Goal: Task Accomplishment & Management: Manage account settings

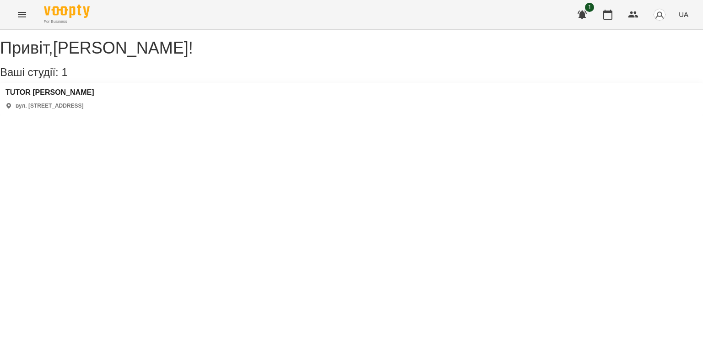
click at [35, 95] on div "TUTOR [PERSON_NAME] вул. [STREET_ADDRESS]" at bounding box center [351, 99] width 703 height 32
click at [35, 97] on h3 "TUTOR [PERSON_NAME]" at bounding box center [49, 92] width 89 height 8
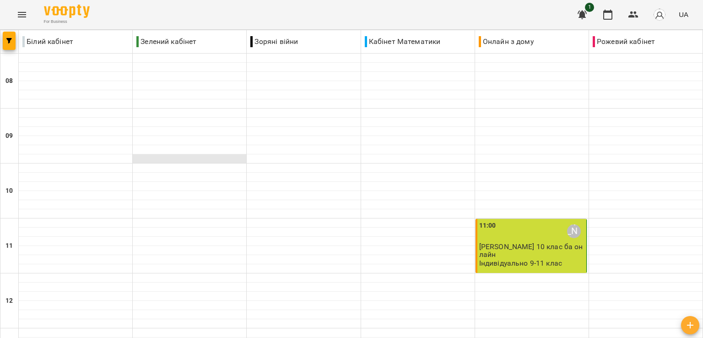
scroll to position [92, 0]
type input "**********"
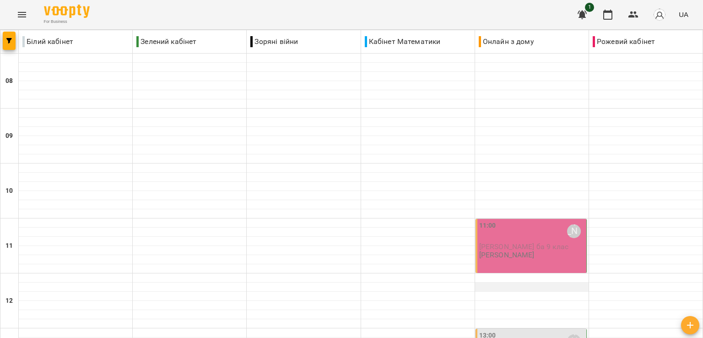
scroll to position [137, 0]
click at [529, 251] on p "[PERSON_NAME]" at bounding box center [506, 255] width 55 height 8
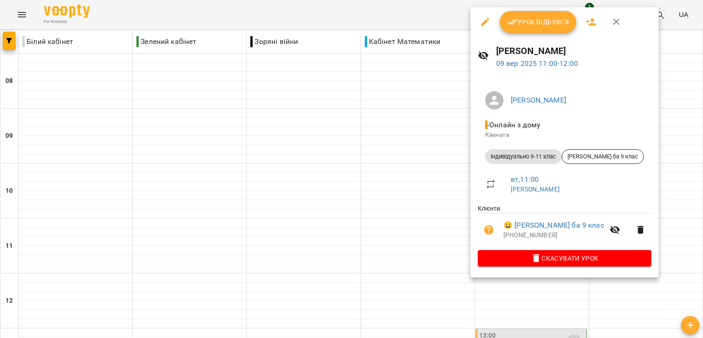
drag, startPoint x: 36, startPoint y: 17, endPoint x: 22, endPoint y: 17, distance: 13.7
click at [35, 17] on div at bounding box center [351, 169] width 703 height 338
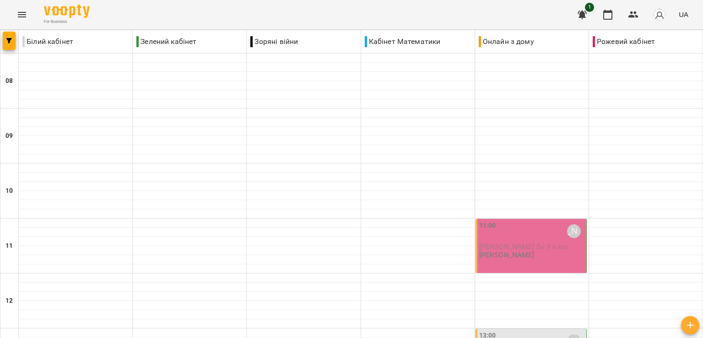
click at [24, 17] on icon "Menu" at bounding box center [22, 14] width 8 height 5
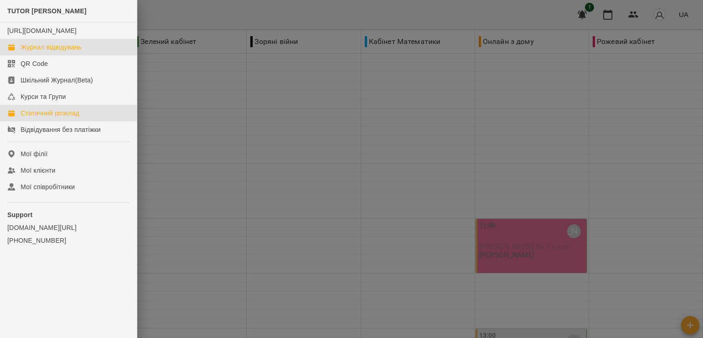
click at [60, 118] on div "Статичний розклад" at bounding box center [50, 112] width 59 height 9
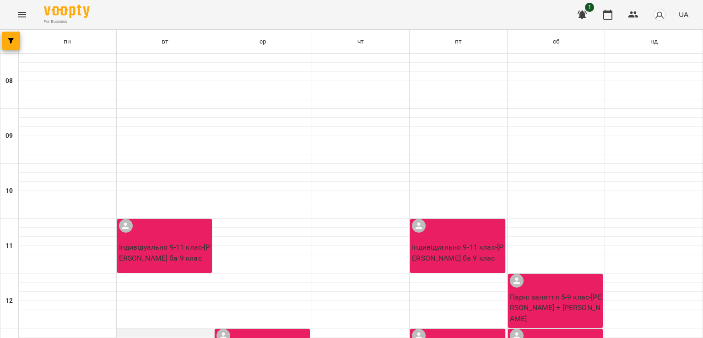
scroll to position [137, 0]
click at [184, 242] on p "Індивідуально 9-11 клас - [PERSON_NAME] ба 9 клас" at bounding box center [165, 253] width 93 height 22
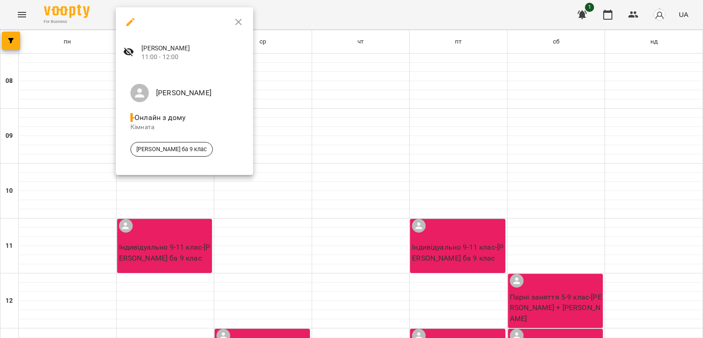
click at [133, 24] on icon "button" at bounding box center [130, 21] width 11 height 11
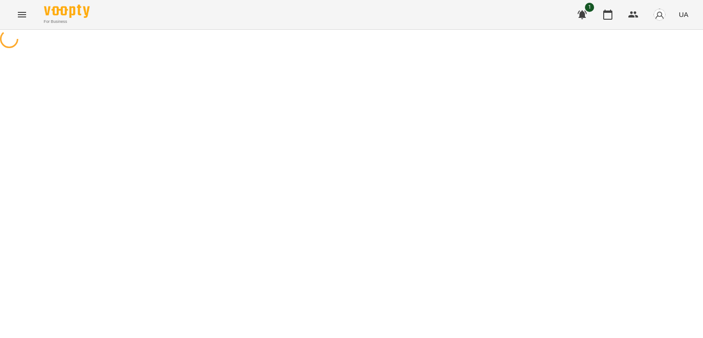
select select "*"
select select "**********"
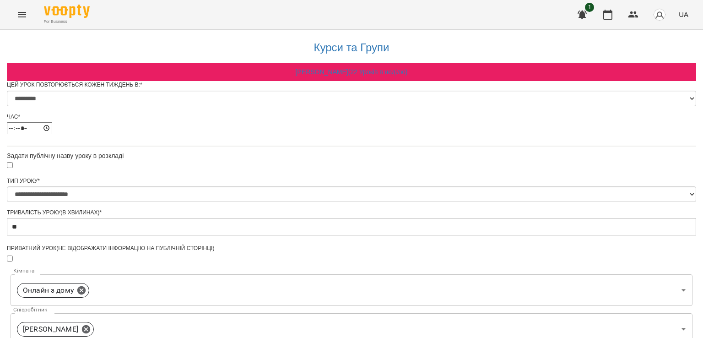
scroll to position [378, 0]
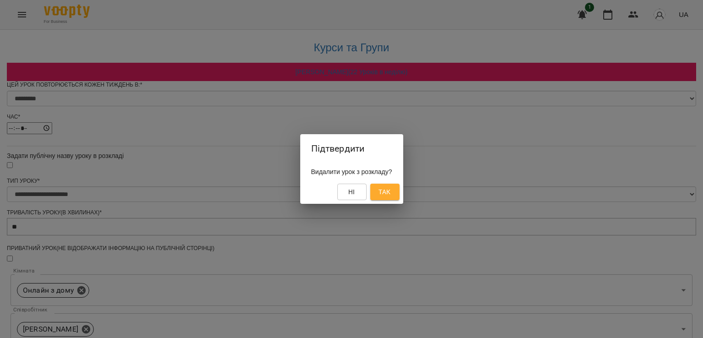
click at [399, 193] on button "Так" at bounding box center [384, 192] width 29 height 16
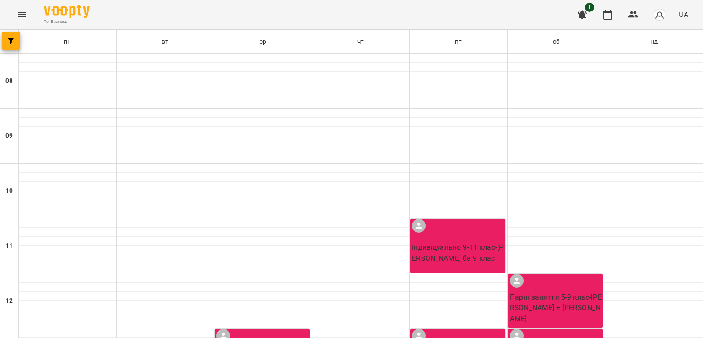
scroll to position [92, 0]
click at [458, 219] on div "Індивідуально 9-11 клас - [PERSON_NAME] ба 9 клас" at bounding box center [457, 246] width 95 height 54
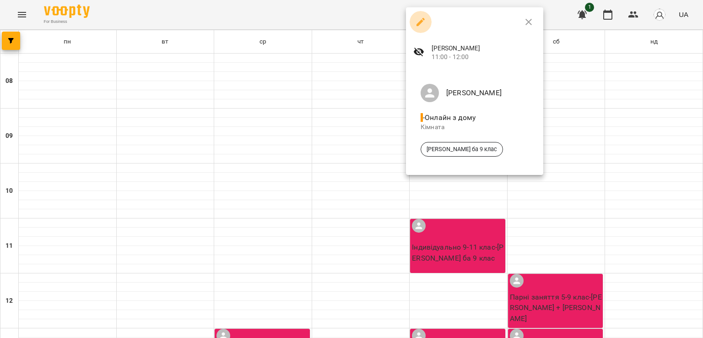
click at [424, 17] on icon "button" at bounding box center [420, 21] width 11 height 11
select select "*"
select select "**********"
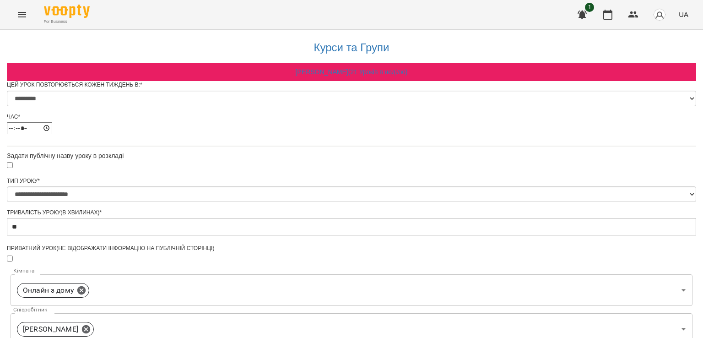
scroll to position [353, 0]
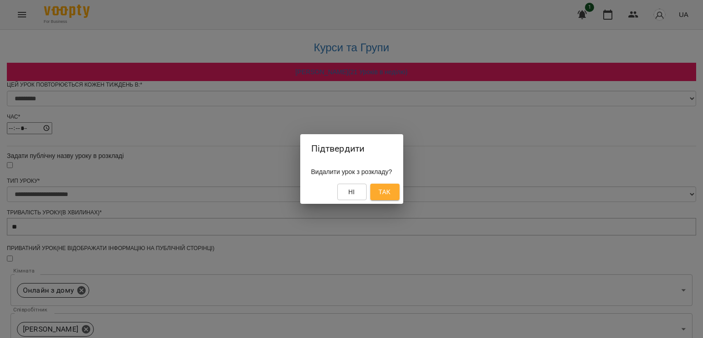
click at [381, 187] on button "Так" at bounding box center [384, 192] width 29 height 16
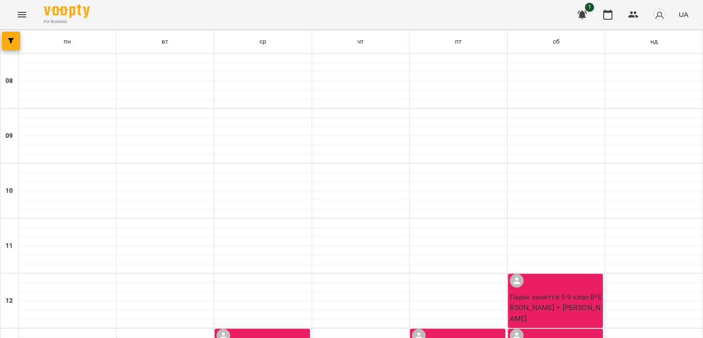
scroll to position [320, 0]
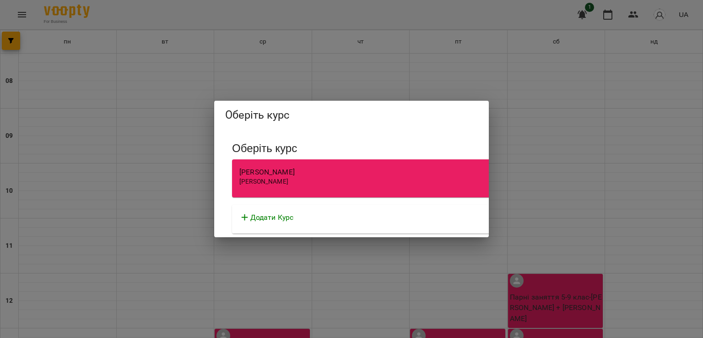
click at [595, 238] on div "Оберіть курс Оберіть курс [PERSON_NAME] [PERSON_NAME] Додати Курс" at bounding box center [351, 169] width 703 height 338
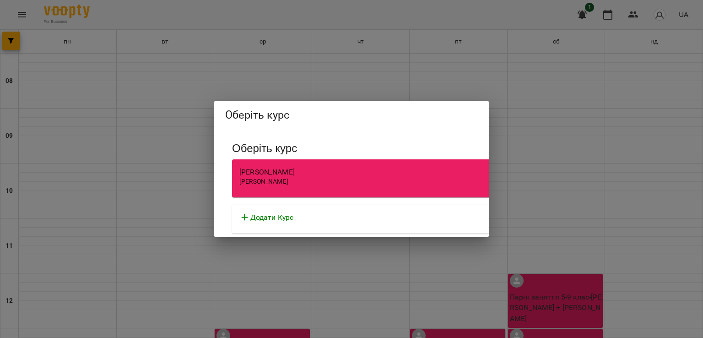
click at [324, 180] on div "[PERSON_NAME]" at bounding box center [492, 181] width 507 height 9
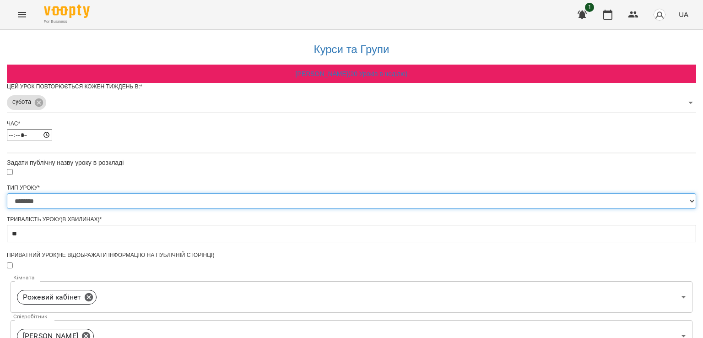
click at [287, 209] on select "**********" at bounding box center [351, 201] width 689 height 16
select select "**********"
click at [238, 209] on select "**********" at bounding box center [351, 201] width 689 height 16
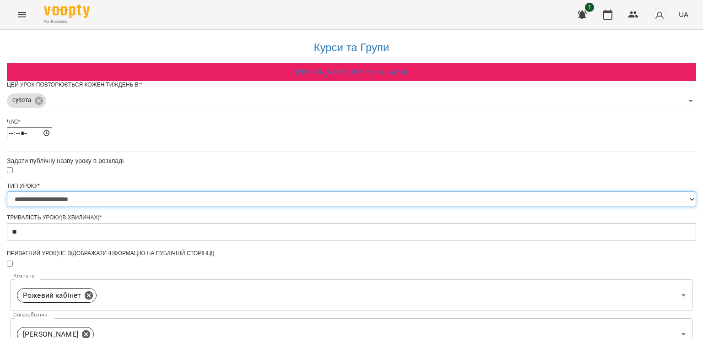
scroll to position [183, 0]
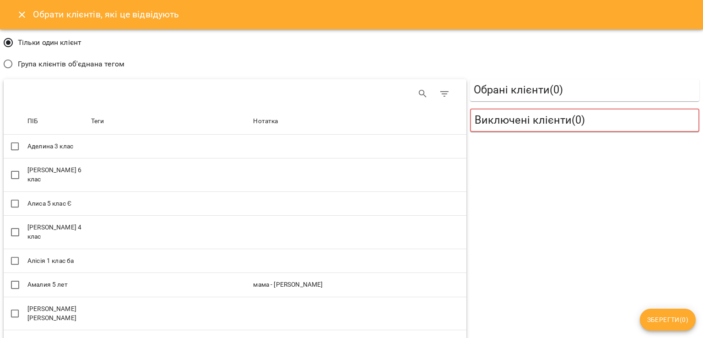
click at [22, 15] on icon "Close" at bounding box center [22, 14] width 6 height 6
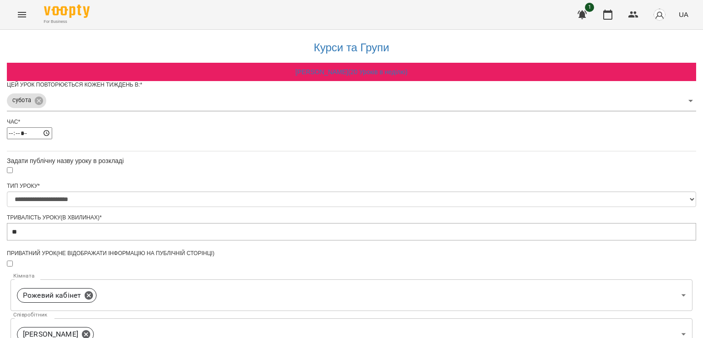
scroll to position [229, 0]
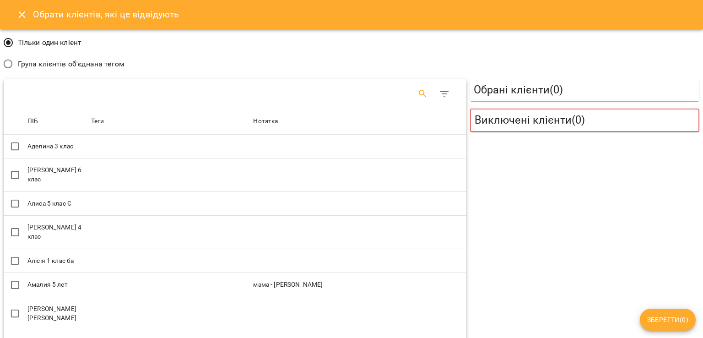
click at [412, 93] on button "Search" at bounding box center [423, 94] width 22 height 22
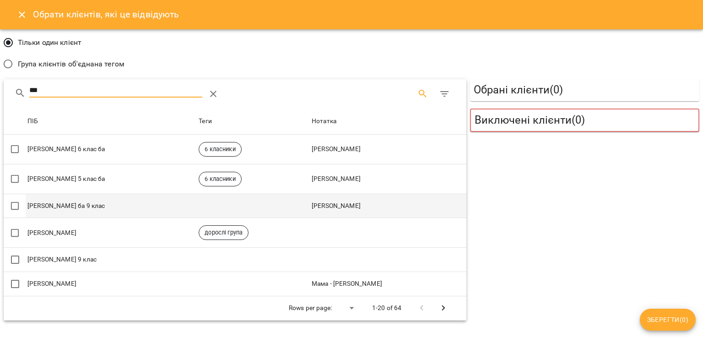
type input "***"
click at [102, 211] on td "[PERSON_NAME] ба 9 клас" at bounding box center [111, 206] width 171 height 24
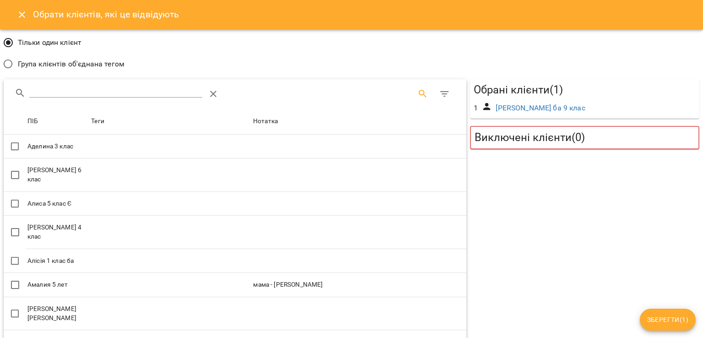
click at [678, 315] on span "Зберегти ( 1 )" at bounding box center [667, 319] width 41 height 11
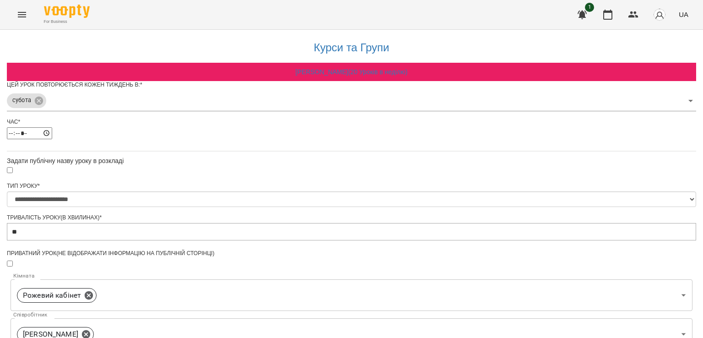
scroll to position [296, 0]
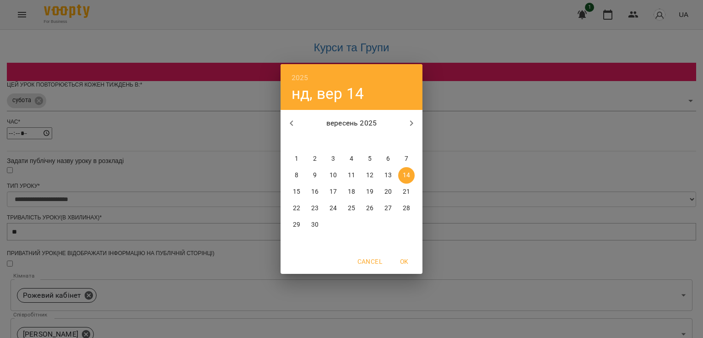
click at [453, 187] on div "2025 нд, вер 14 вересень 2025 пн вт ср чт пт сб нд 1 2 3 4 5 6 7 8 9 10 11 12 1…" at bounding box center [351, 169] width 703 height 338
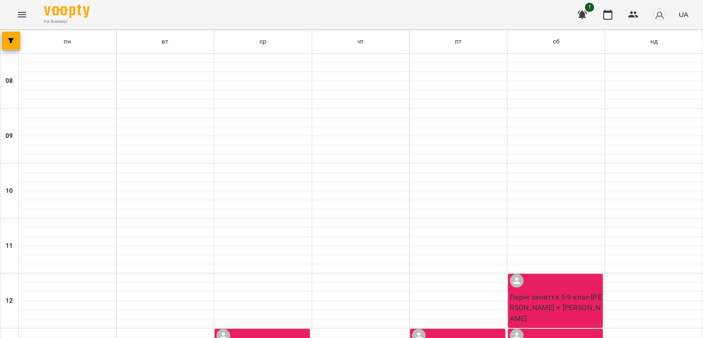
scroll to position [412, 0]
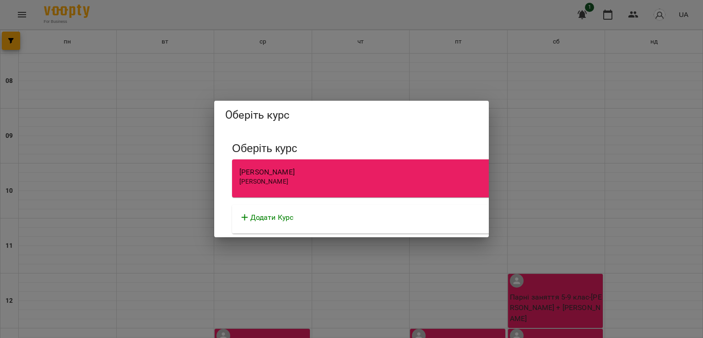
click at [293, 171] on div "[PERSON_NAME]" at bounding box center [492, 172] width 507 height 11
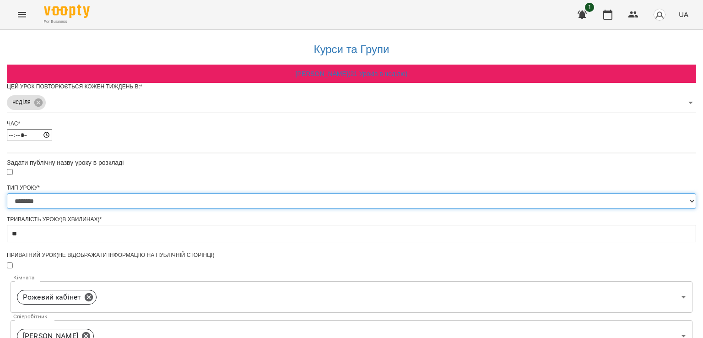
click at [269, 209] on select "**********" at bounding box center [351, 201] width 689 height 16
select select "**********"
click at [238, 209] on select "**********" at bounding box center [351, 201] width 689 height 16
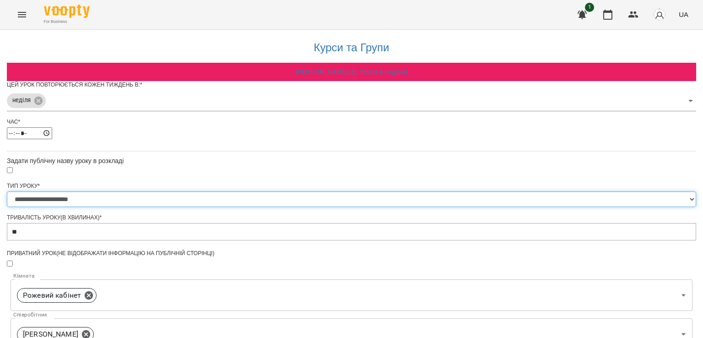
scroll to position [275, 0]
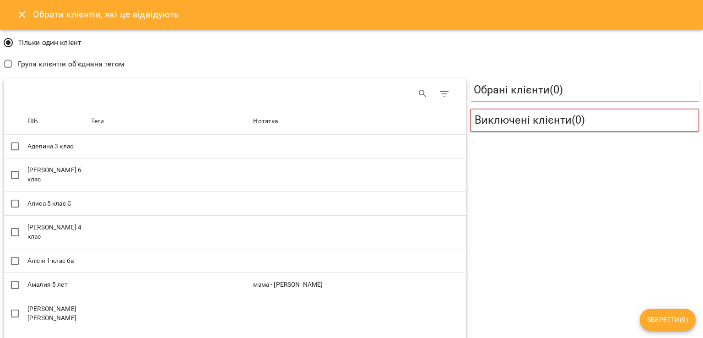
click at [402, 91] on div "Table Toolbar" at bounding box center [334, 94] width 242 height 22
click at [412, 93] on button "Search" at bounding box center [423, 94] width 22 height 22
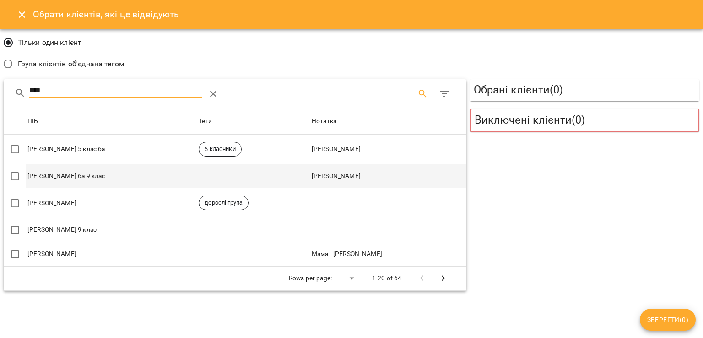
type input "****"
click at [108, 186] on td "[PERSON_NAME] ба 9 клас" at bounding box center [111, 176] width 171 height 24
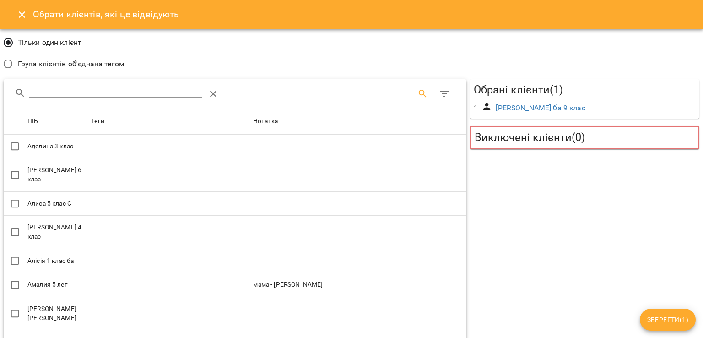
click at [663, 318] on span "Зберегти ( 1 )" at bounding box center [667, 319] width 41 height 11
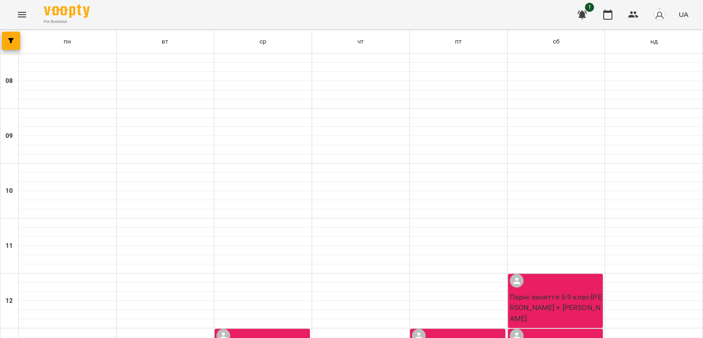
click at [29, 15] on button "Menu" at bounding box center [22, 15] width 22 height 22
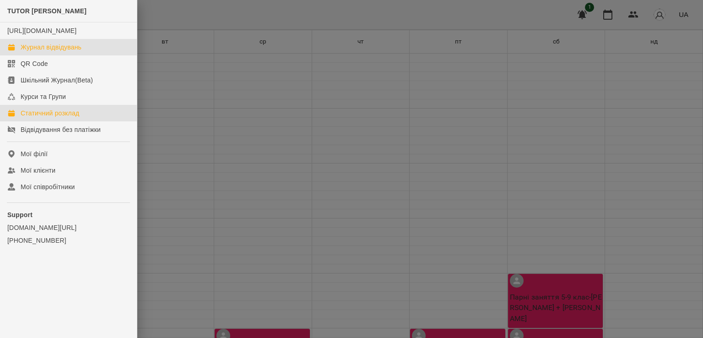
click at [57, 55] on link "Журнал відвідувань" at bounding box center [68, 47] width 137 height 16
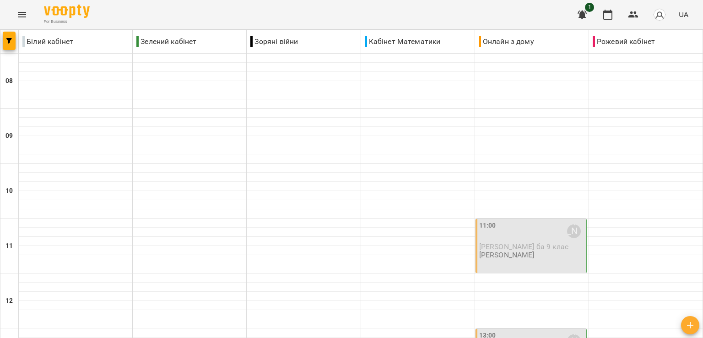
scroll to position [366, 0]
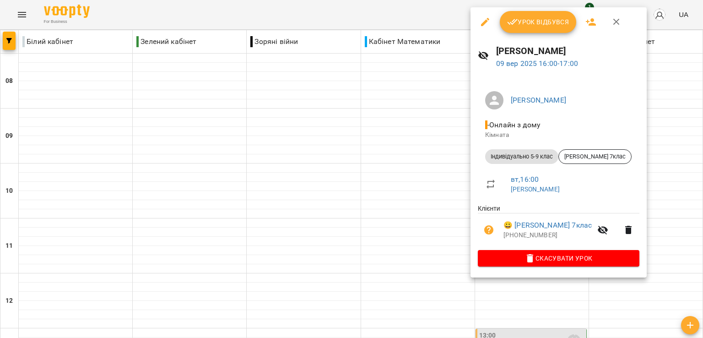
click at [526, 21] on span "Урок відбувся" at bounding box center [538, 21] width 62 height 11
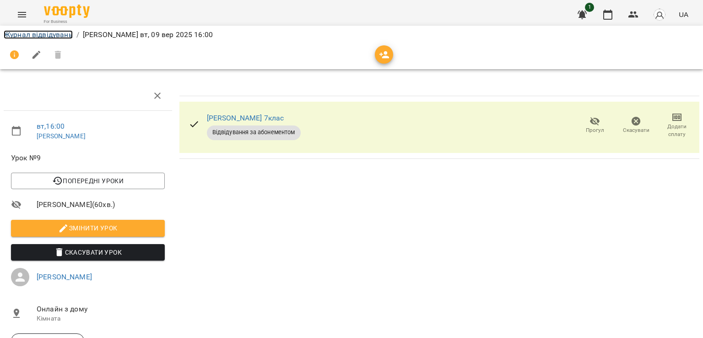
click at [37, 33] on link "Журнал відвідувань" at bounding box center [38, 34] width 69 height 9
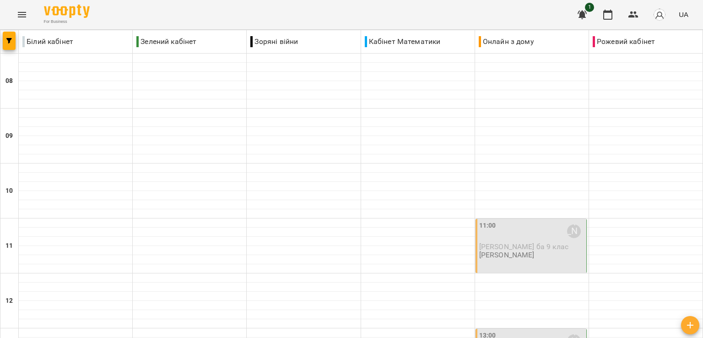
scroll to position [458, 0]
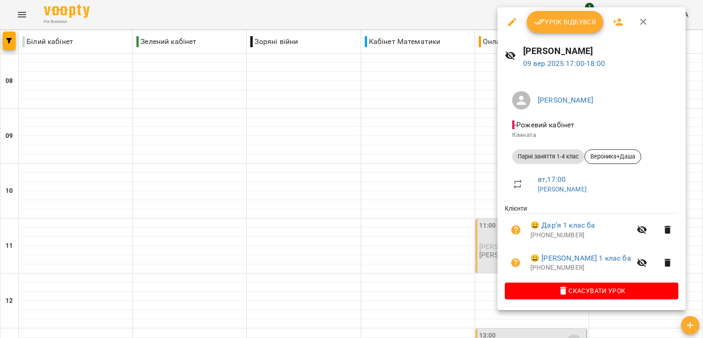
click at [555, 28] on button "Урок відбувся" at bounding box center [565, 22] width 77 height 22
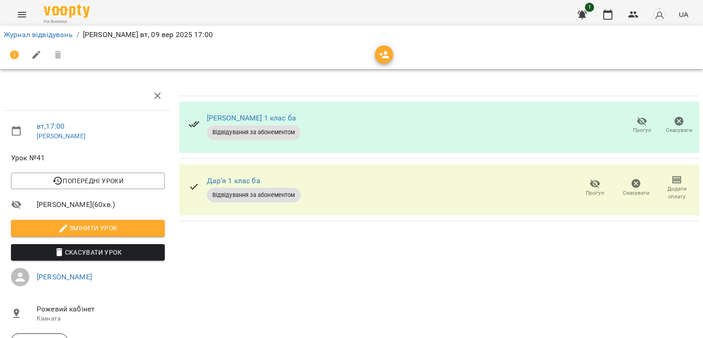
click at [149, 37] on p "[PERSON_NAME] вт, 09 вер 2025 17:00" at bounding box center [148, 34] width 130 height 11
click at [60, 36] on link "Журнал відвідувань" at bounding box center [38, 34] width 69 height 9
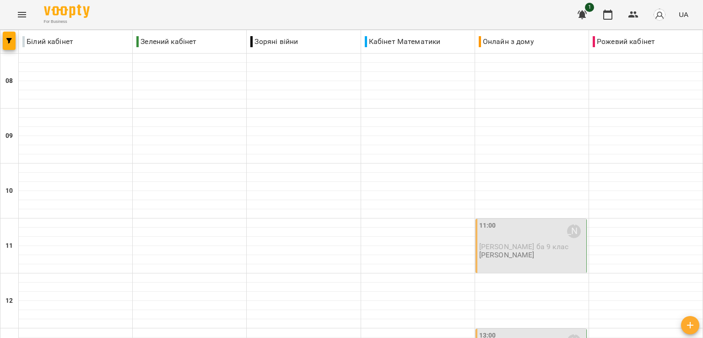
scroll to position [503, 0]
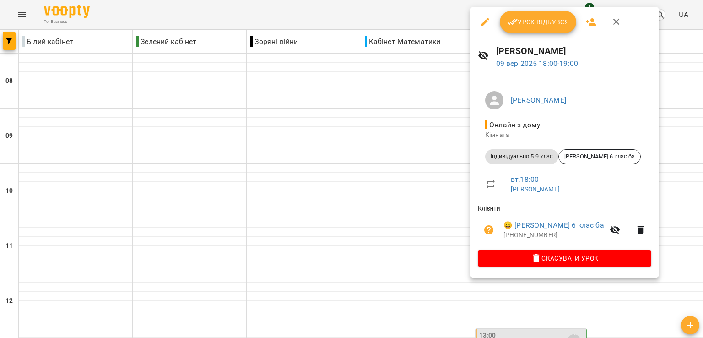
click at [526, 26] on span "Урок відбувся" at bounding box center [538, 21] width 62 height 11
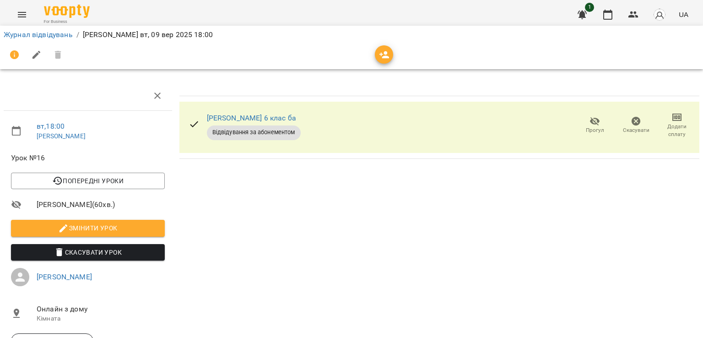
click at [173, 36] on p "[PERSON_NAME] вт, 09 вер 2025 18:00" at bounding box center [148, 34] width 130 height 11
click at [71, 37] on link "Журнал відвідувань" at bounding box center [38, 34] width 69 height 9
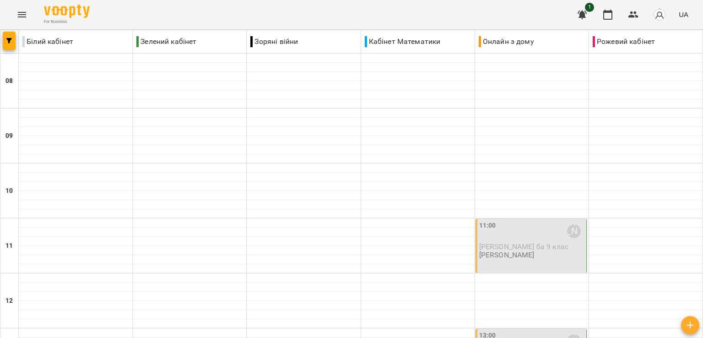
scroll to position [545, 0]
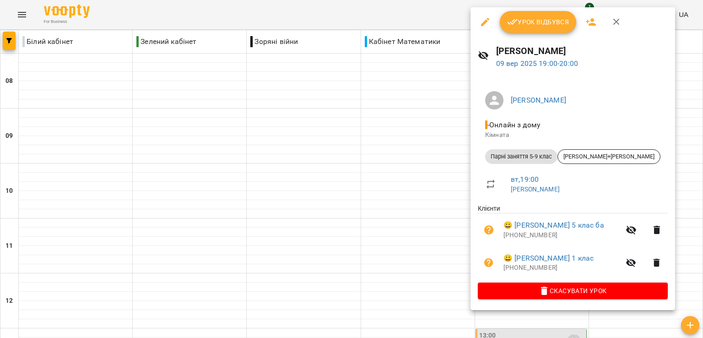
click at [539, 23] on span "Урок відбувся" at bounding box center [538, 21] width 62 height 11
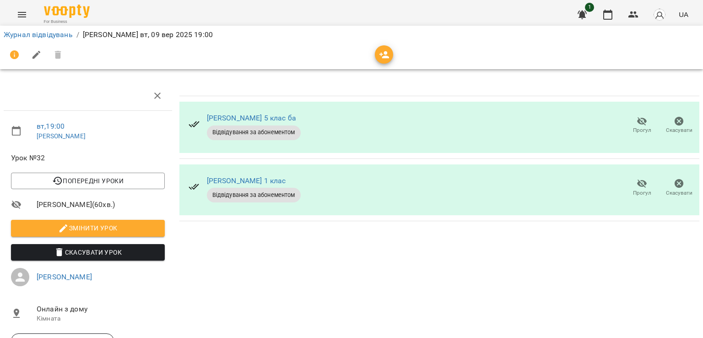
click at [73, 36] on ol "Журнал відвідувань / [PERSON_NAME] вт, 09 вер 2025 19:00" at bounding box center [352, 34] width 696 height 11
click at [63, 33] on link "Журнал відвідувань" at bounding box center [38, 34] width 69 height 9
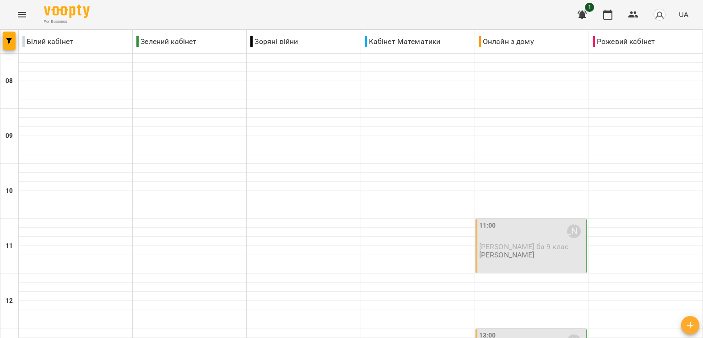
scroll to position [545, 0]
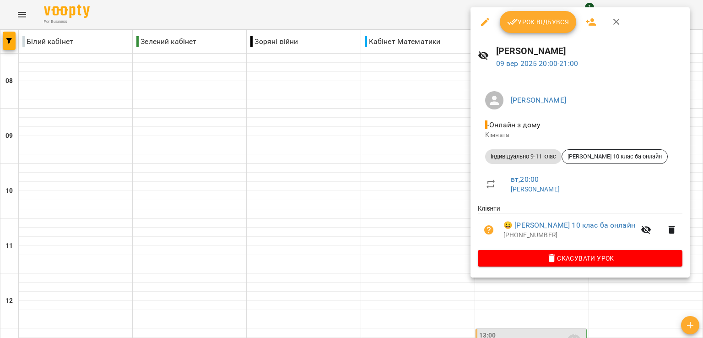
click at [520, 35] on div "Урок відбувся" at bounding box center [579, 21] width 219 height 29
click at [520, 32] on button "Урок відбувся" at bounding box center [538, 22] width 77 height 22
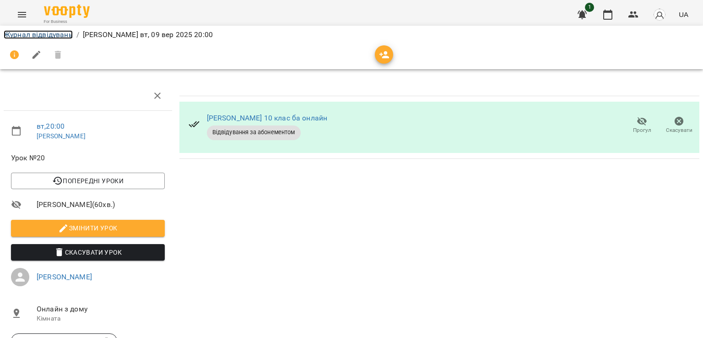
click at [60, 34] on link "Журнал відвідувань" at bounding box center [38, 34] width 69 height 9
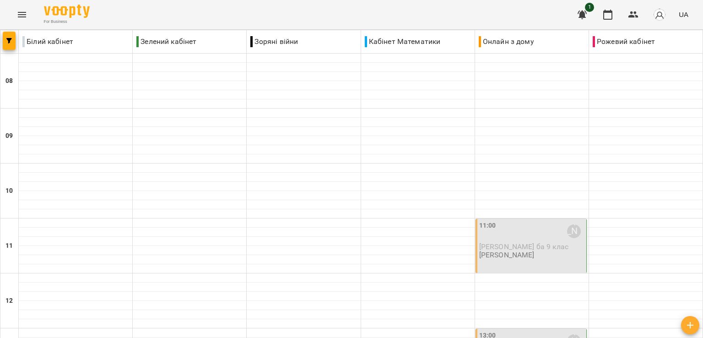
scroll to position [545, 0]
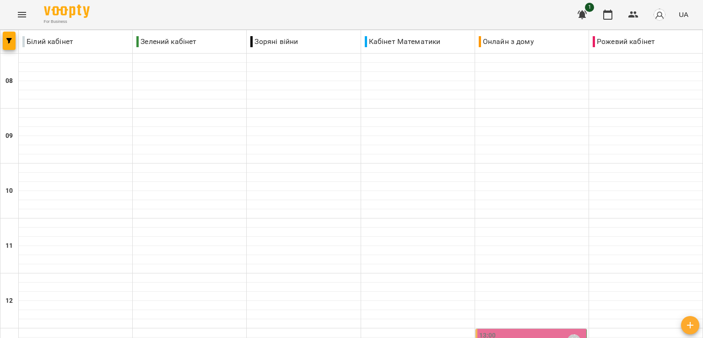
scroll to position [229, 0]
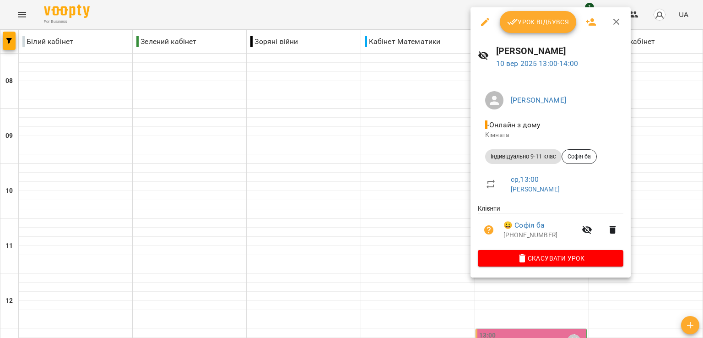
click at [532, 37] on div "[PERSON_NAME] 10 вер 2025 13:00 - 14:00" at bounding box center [550, 57] width 160 height 40
click at [534, 29] on button "Урок відбувся" at bounding box center [538, 22] width 77 height 22
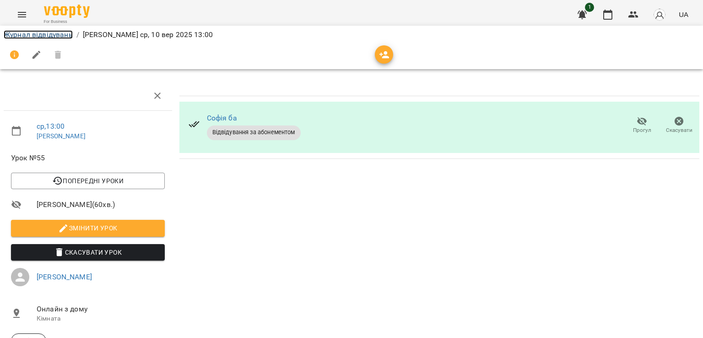
click at [72, 35] on link "Журнал відвідувань" at bounding box center [38, 34] width 69 height 9
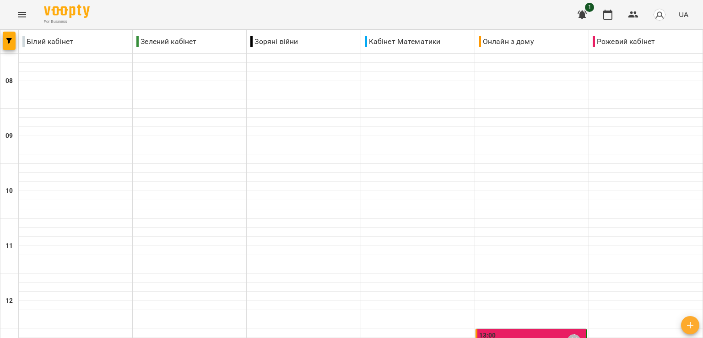
scroll to position [320, 0]
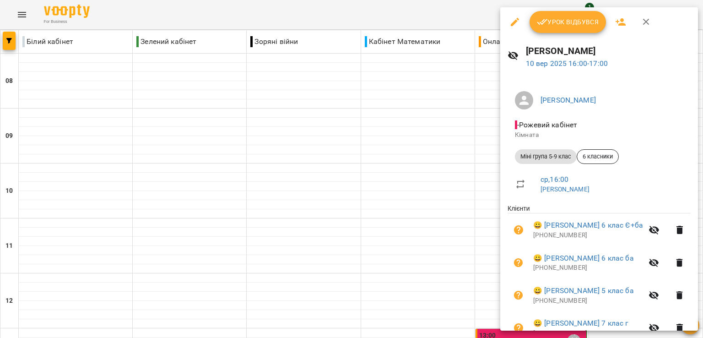
click at [26, 16] on div at bounding box center [351, 169] width 703 height 338
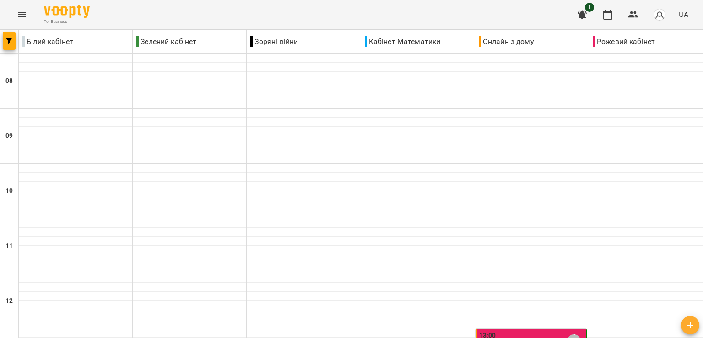
click at [15, 12] on button "Menu" at bounding box center [22, 15] width 22 height 22
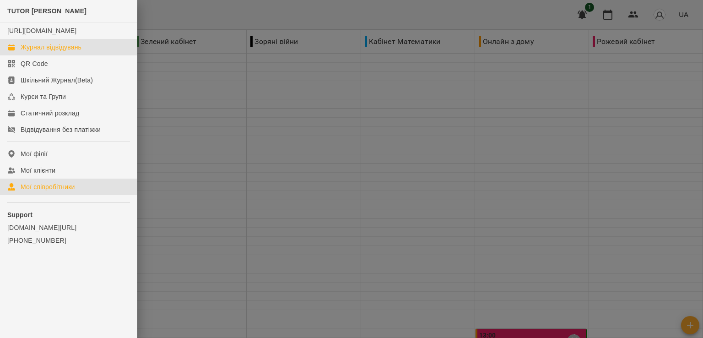
click at [44, 191] on div "Мої співробітники" at bounding box center [48, 186] width 54 height 9
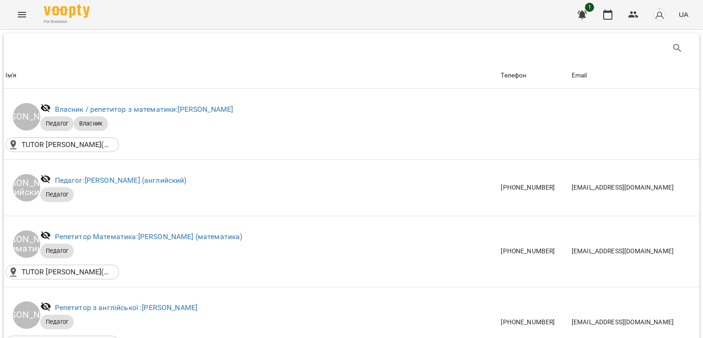
click at [17, 19] on icon "Menu" at bounding box center [21, 14] width 11 height 11
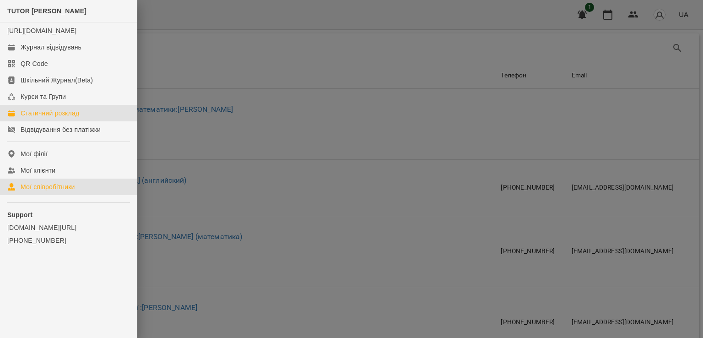
click at [56, 118] on div "Статичний розклад" at bounding box center [50, 112] width 59 height 9
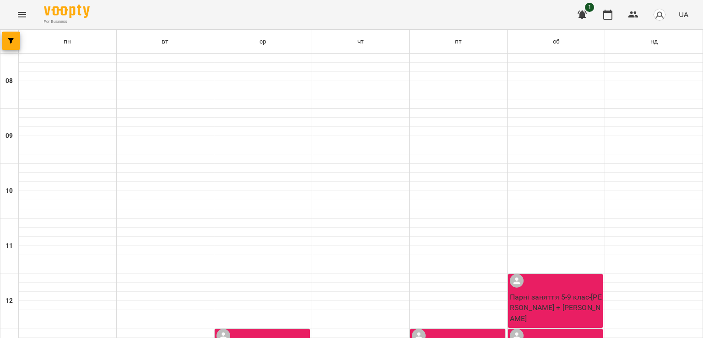
scroll to position [366, 0]
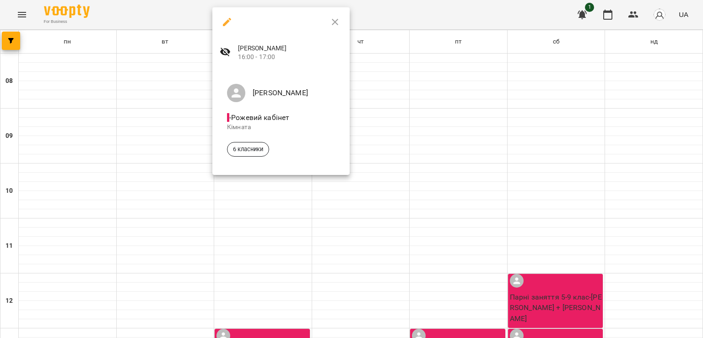
click at [227, 19] on icon "button" at bounding box center [227, 22] width 8 height 8
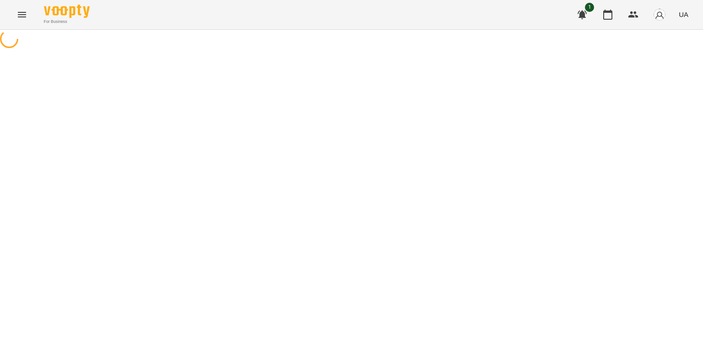
select select "*"
select select "**********"
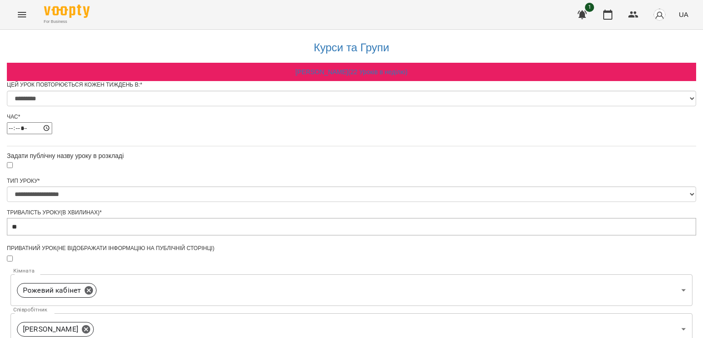
scroll to position [275, 0]
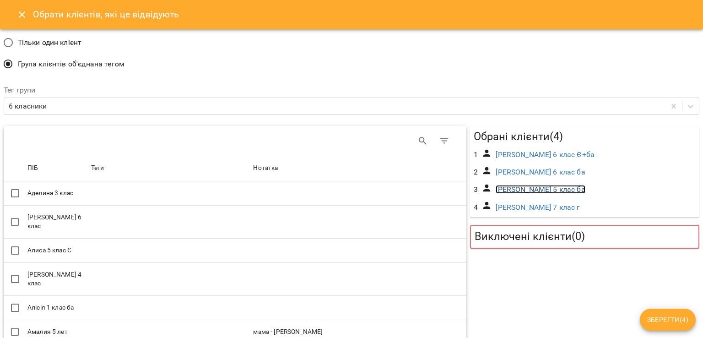
click at [578, 188] on link "[PERSON_NAME] 5 клас ба" at bounding box center [540, 189] width 89 height 9
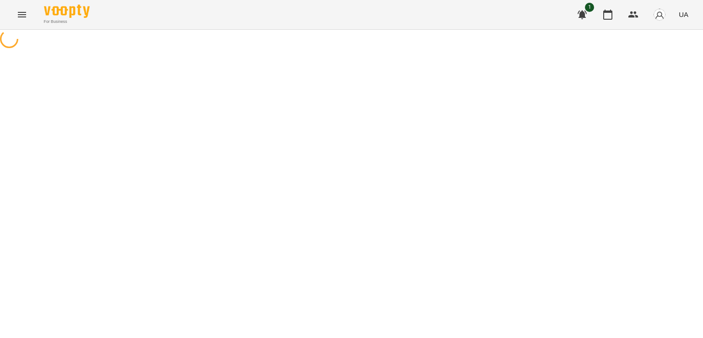
select select "*"
select select "**********"
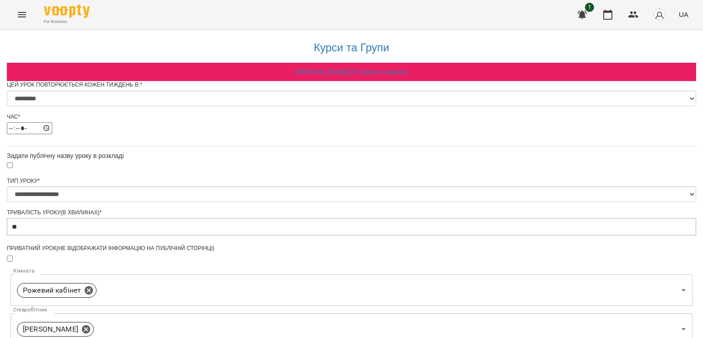
scroll to position [412, 0]
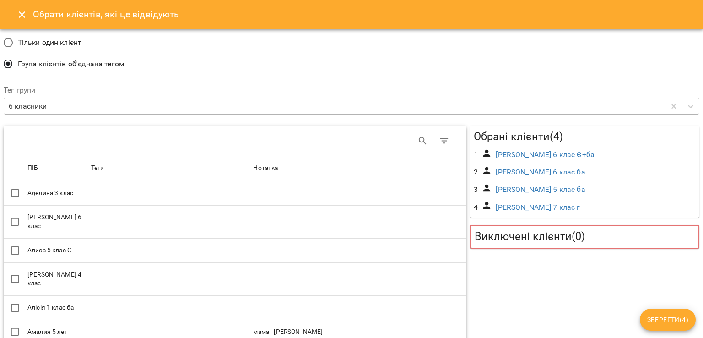
click at [221, 112] on div "6 класники" at bounding box center [334, 106] width 661 height 17
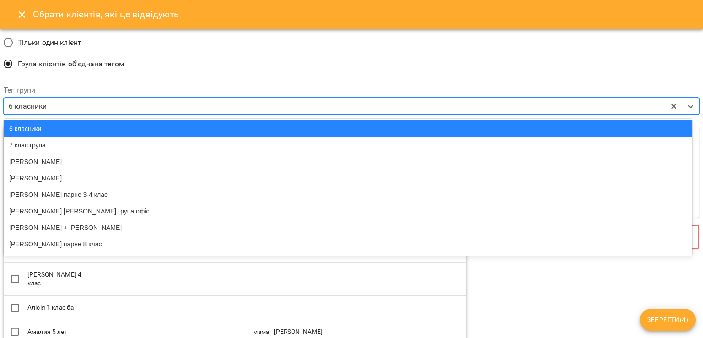
click at [148, 131] on div "6 класники" at bounding box center [348, 128] width 689 height 16
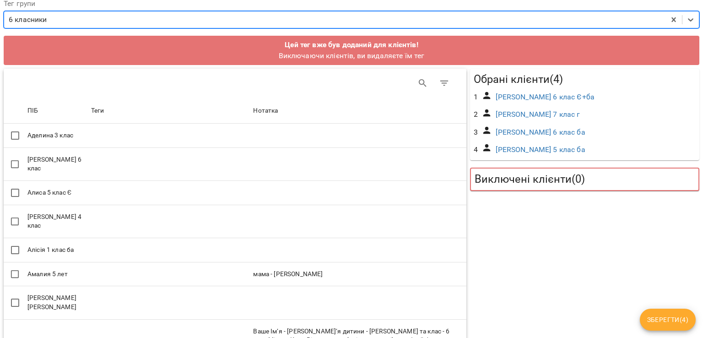
scroll to position [92, 0]
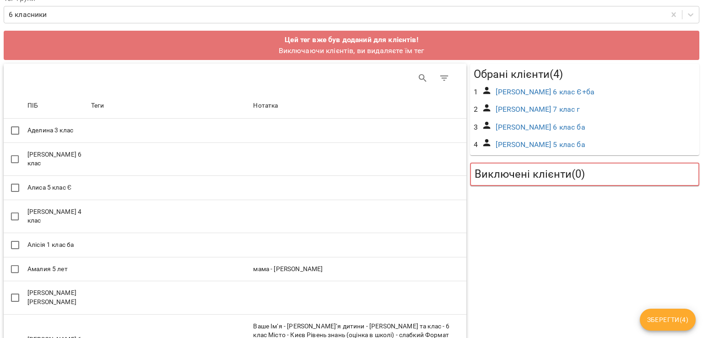
drag, startPoint x: 515, startPoint y: 127, endPoint x: 486, endPoint y: 195, distance: 73.4
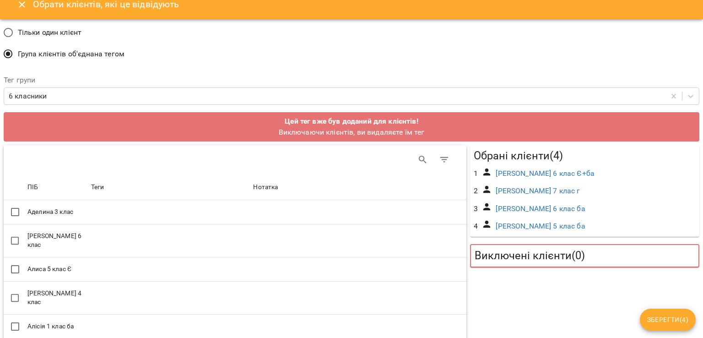
scroll to position [0, 0]
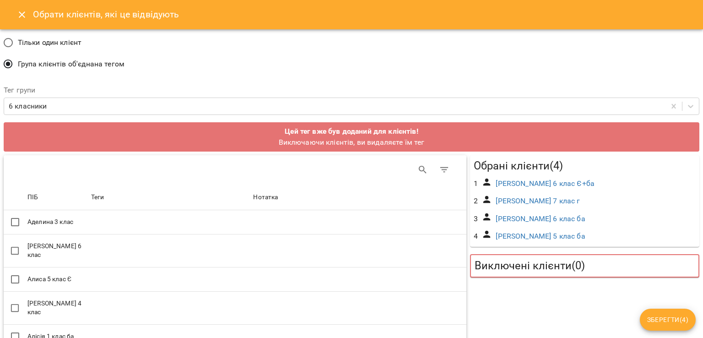
click at [49, 47] on span "Тільки один клієнт" at bounding box center [50, 42] width 64 height 11
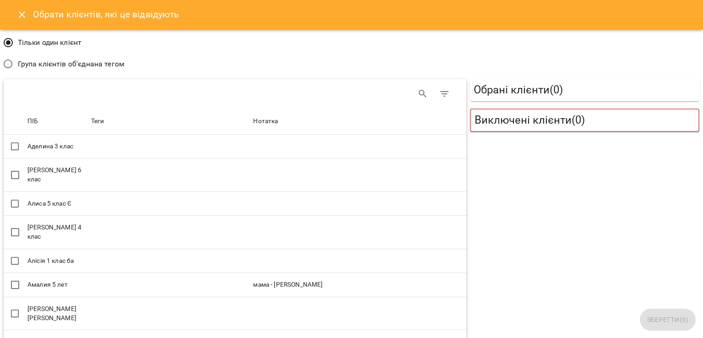
click at [61, 59] on span "Група клієнтів об'єднана тегом" at bounding box center [71, 64] width 107 height 11
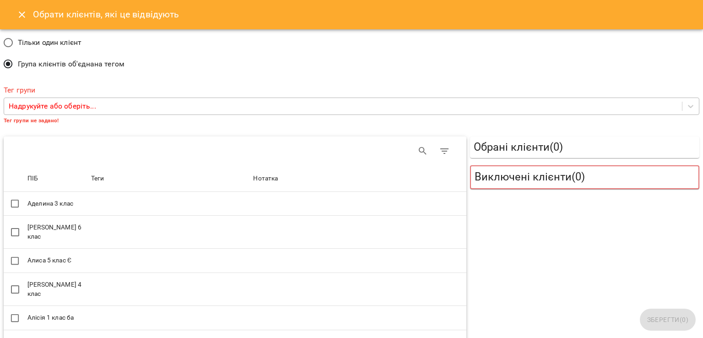
click at [170, 104] on div "Надрукуйте або оберіть..." at bounding box center [343, 106] width 678 height 17
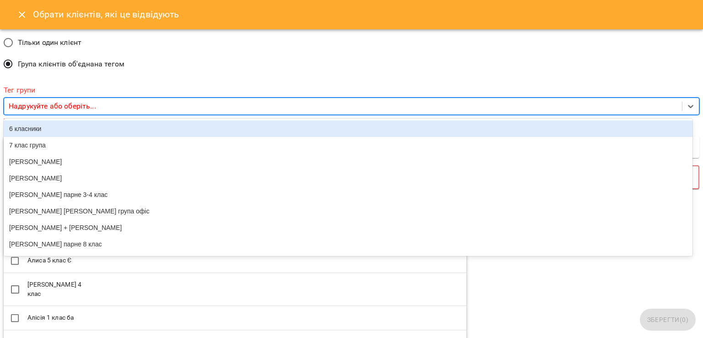
click at [60, 127] on div "6 класники" at bounding box center [348, 128] width 689 height 16
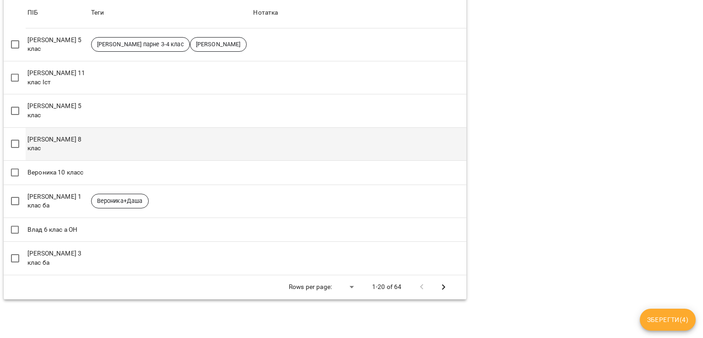
scroll to position [644, 0]
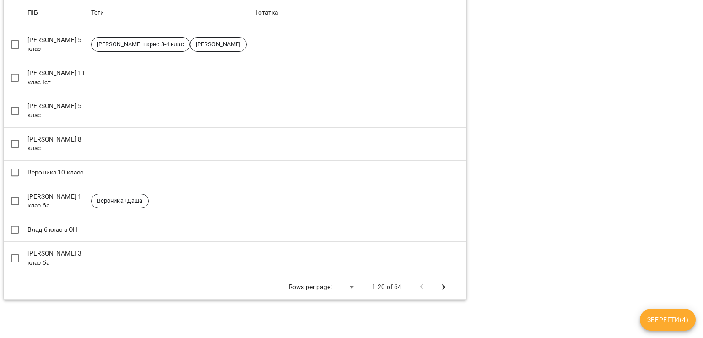
click at [440, 281] on icon "Next Page" at bounding box center [443, 286] width 11 height 11
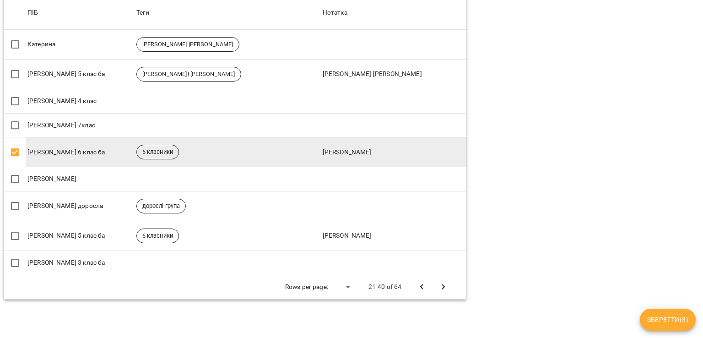
click at [665, 321] on span "Зберегти ( 3 )" at bounding box center [667, 319] width 41 height 11
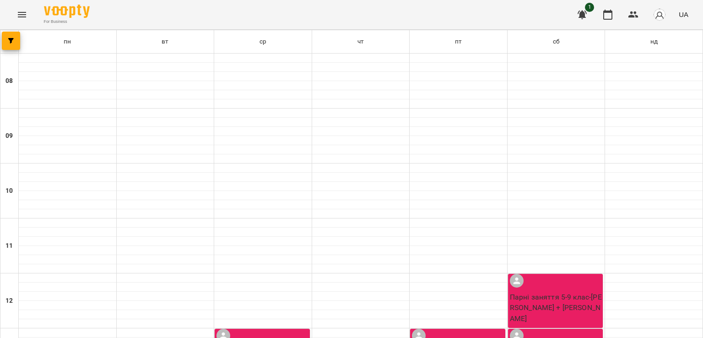
scroll to position [320, 0]
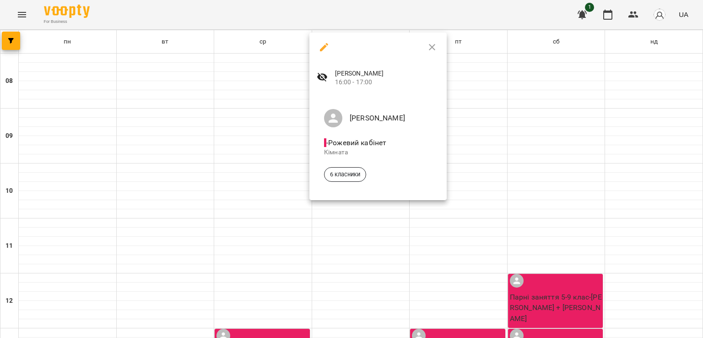
click at [326, 42] on icon "button" at bounding box center [324, 47] width 11 height 11
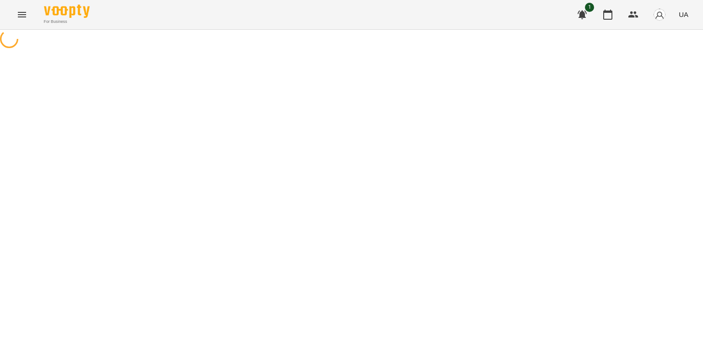
select select "*"
select select "**********"
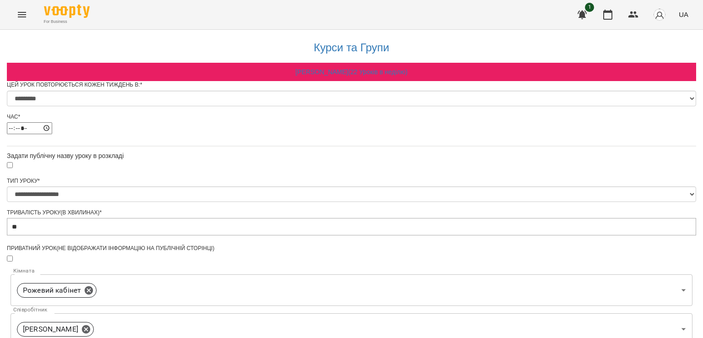
scroll to position [229, 0]
click at [34, 15] on div "For Business 1 UA" at bounding box center [351, 14] width 703 height 29
click at [29, 13] on button "Menu" at bounding box center [22, 15] width 22 height 22
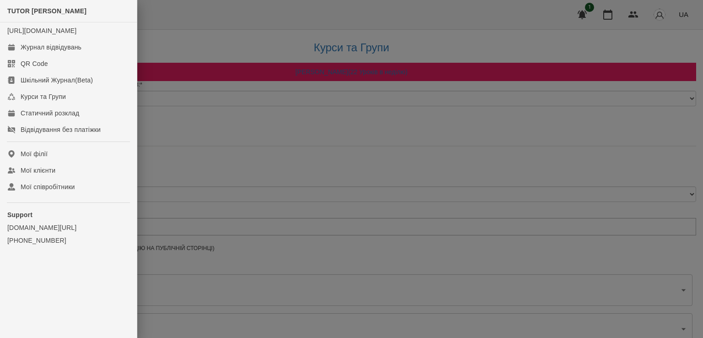
click at [240, 63] on div at bounding box center [351, 169] width 703 height 338
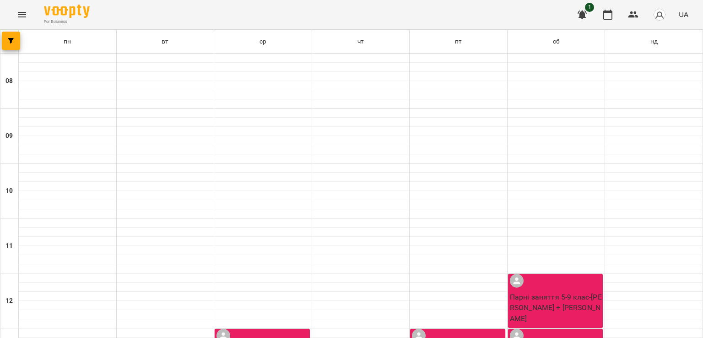
scroll to position [366, 0]
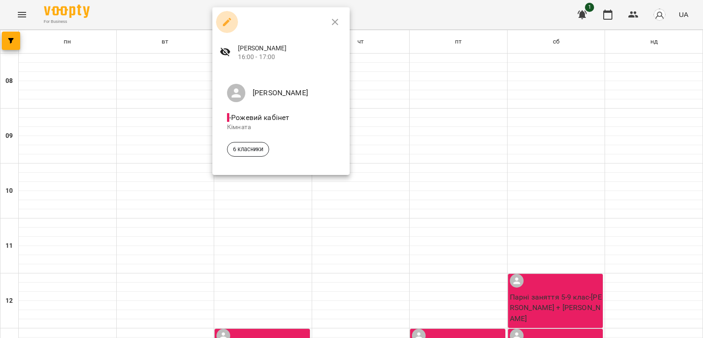
click at [223, 21] on icon "button" at bounding box center [226, 21] width 11 height 11
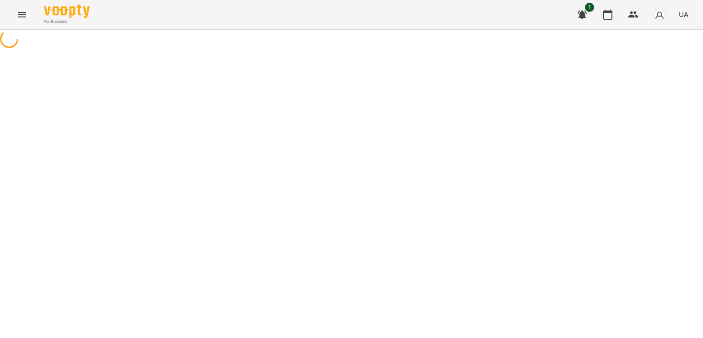
select select "*"
select select "**********"
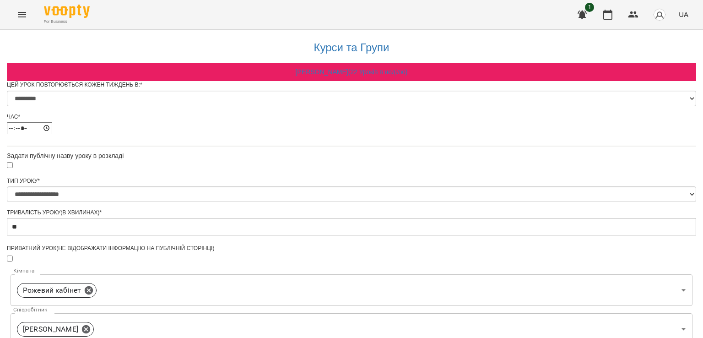
scroll to position [211, 0]
click at [22, 13] on icon "Menu" at bounding box center [21, 14] width 11 height 11
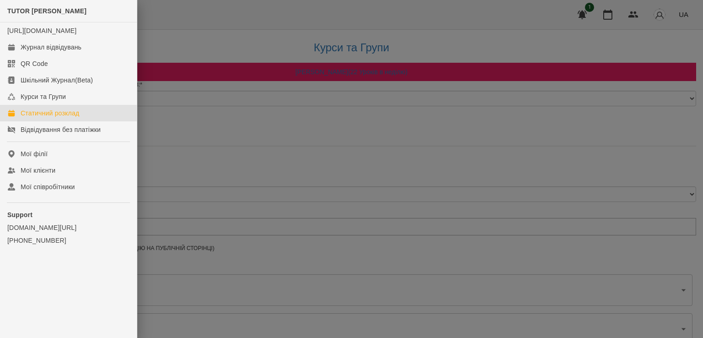
click at [61, 118] on div "Статичний розклад" at bounding box center [50, 112] width 59 height 9
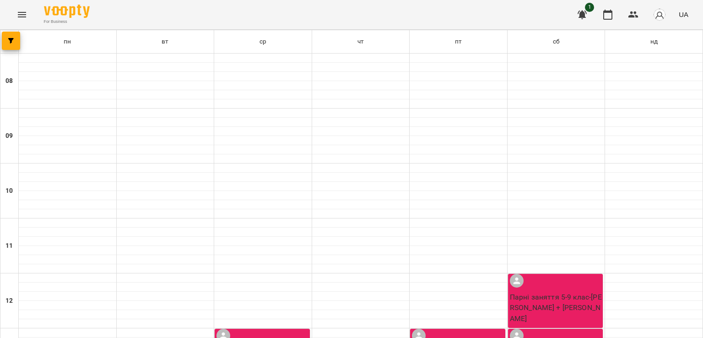
scroll to position [366, 0]
click at [7, 18] on div "For Business 1 UA" at bounding box center [351, 14] width 703 height 29
click at [22, 21] on button "Menu" at bounding box center [22, 15] width 22 height 22
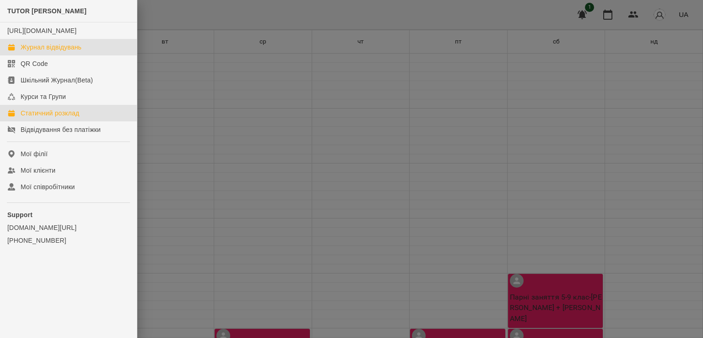
click at [57, 52] on div "Журнал відвідувань" at bounding box center [51, 47] width 61 height 9
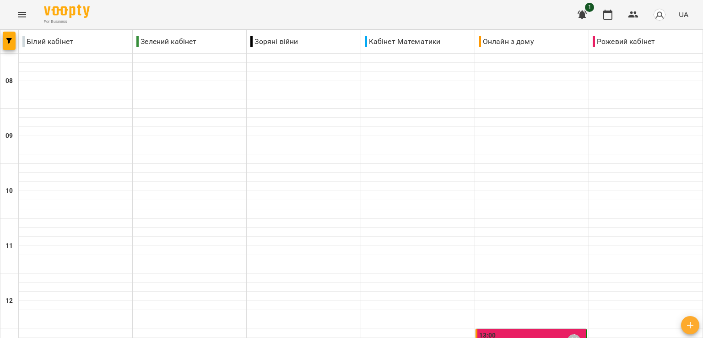
scroll to position [412, 0]
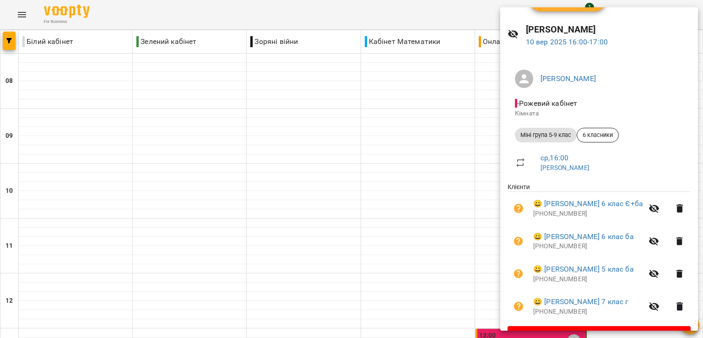
scroll to position [0, 0]
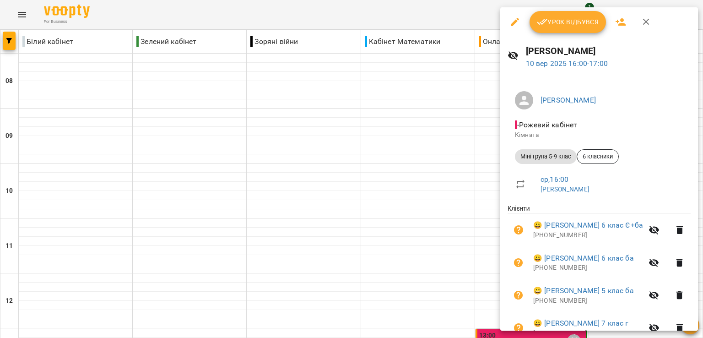
click at [549, 27] on span "Урок відбувся" at bounding box center [568, 21] width 62 height 11
click at [544, 32] on button "Урок відбувся" at bounding box center [567, 22] width 77 height 22
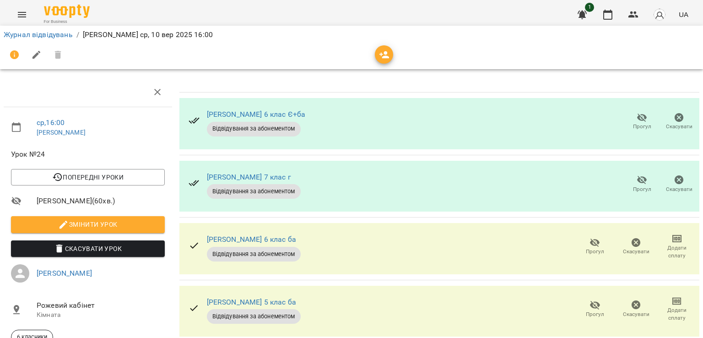
scroll to position [75, 0]
click at [589, 299] on icon "button" at bounding box center [594, 304] width 11 height 11
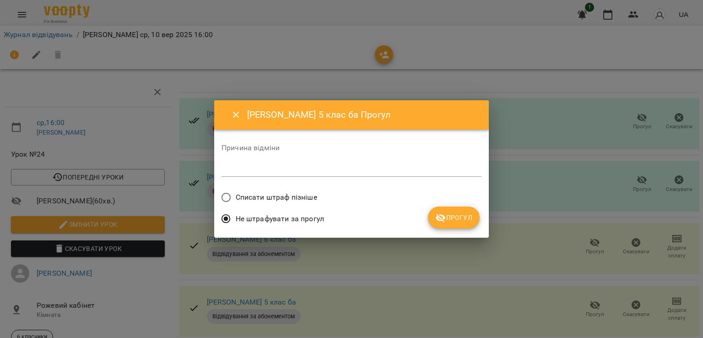
click at [463, 227] on button "Прогул" at bounding box center [454, 217] width 52 height 22
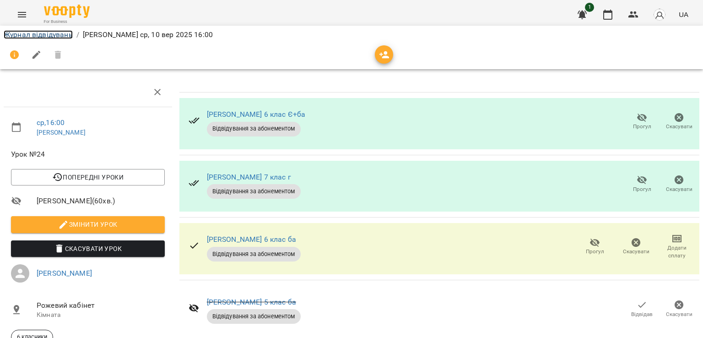
click at [57, 35] on link "Журнал відвідувань" at bounding box center [38, 34] width 69 height 9
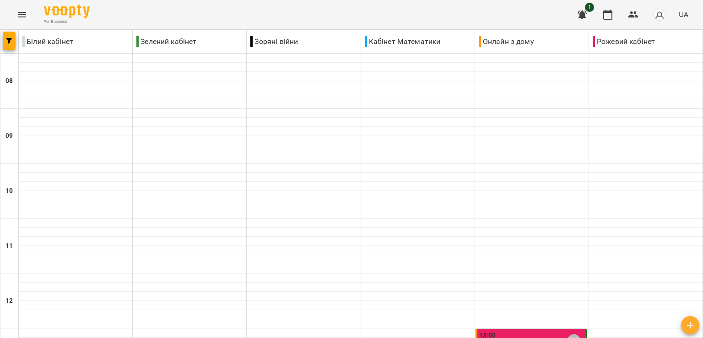
scroll to position [545, 0]
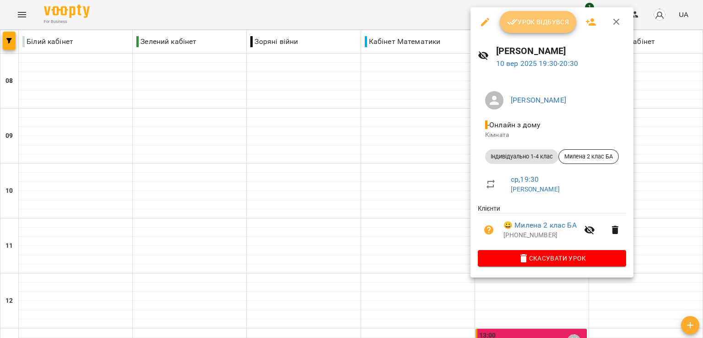
click at [536, 21] on span "Урок відбувся" at bounding box center [538, 21] width 62 height 11
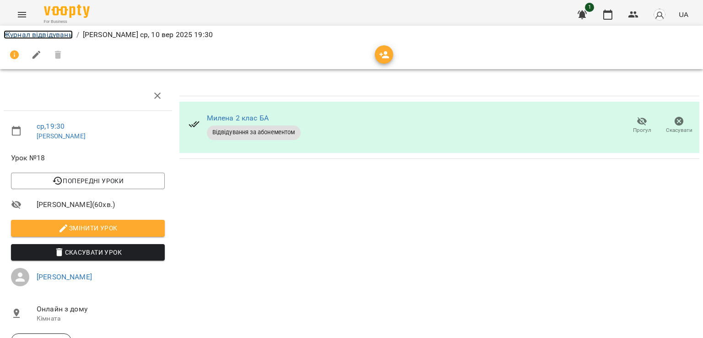
click at [60, 32] on link "Журнал відвідувань" at bounding box center [38, 34] width 69 height 9
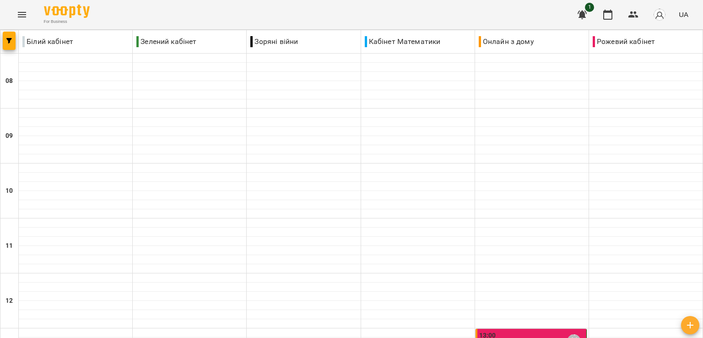
scroll to position [183, 0]
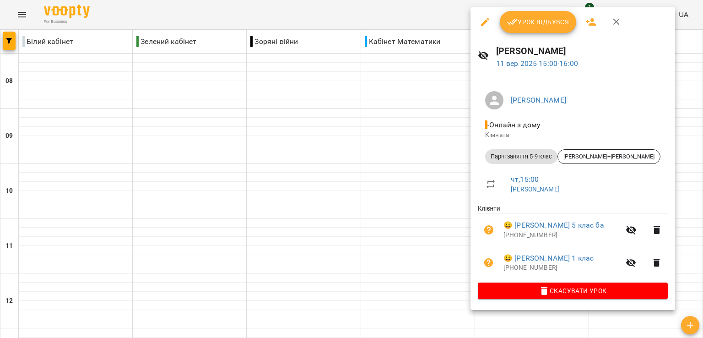
click at [534, 36] on div "Урок відбувся" at bounding box center [572, 21] width 205 height 29
click at [540, 18] on span "Урок відбувся" at bounding box center [538, 21] width 62 height 11
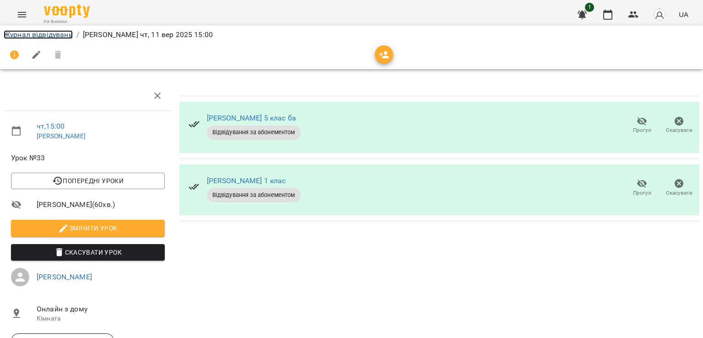
click at [66, 34] on link "Журнал відвідувань" at bounding box center [38, 34] width 69 height 9
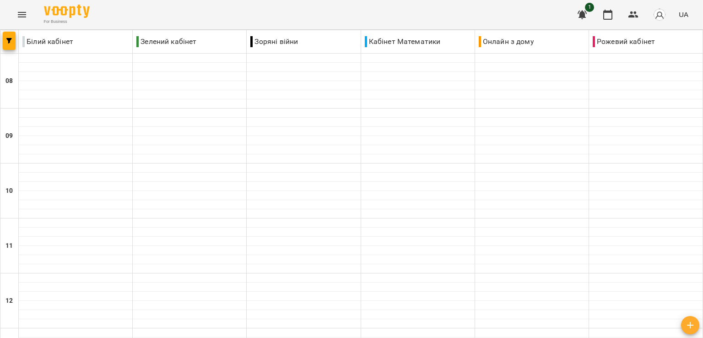
scroll to position [366, 0]
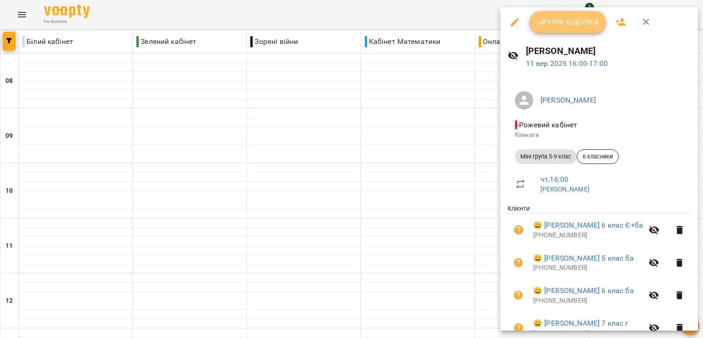
click at [542, 29] on button "Урок відбувся" at bounding box center [567, 22] width 77 height 22
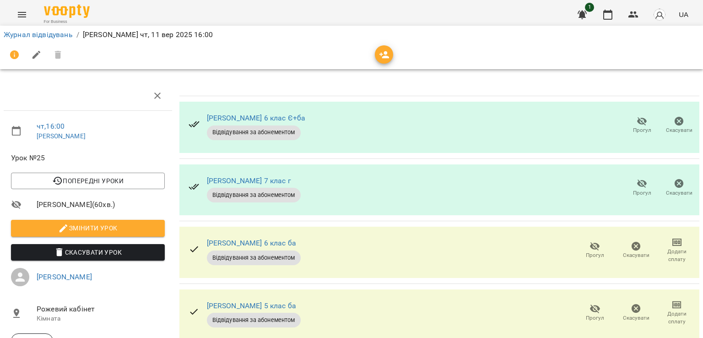
click at [595, 308] on span "Прогул" at bounding box center [595, 312] width 30 height 18
click at [590, 310] on icon "button" at bounding box center [595, 308] width 10 height 9
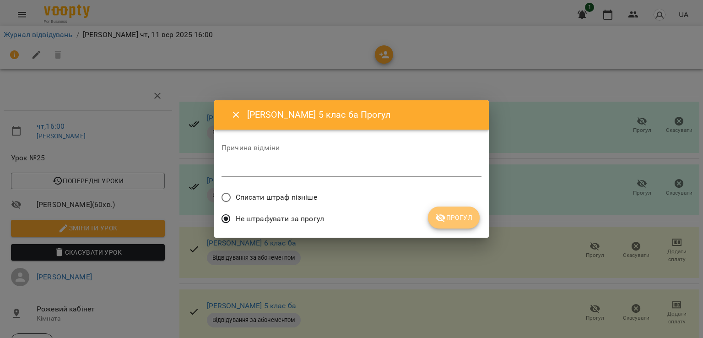
click at [462, 224] on button "Прогул" at bounding box center [454, 217] width 52 height 22
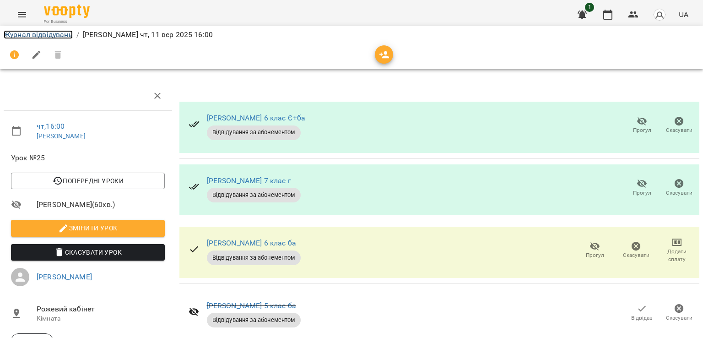
click at [71, 36] on link "Журнал відвідувань" at bounding box center [38, 34] width 69 height 9
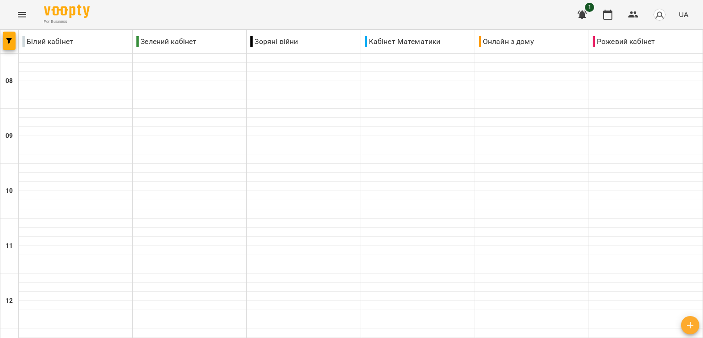
scroll to position [458, 0]
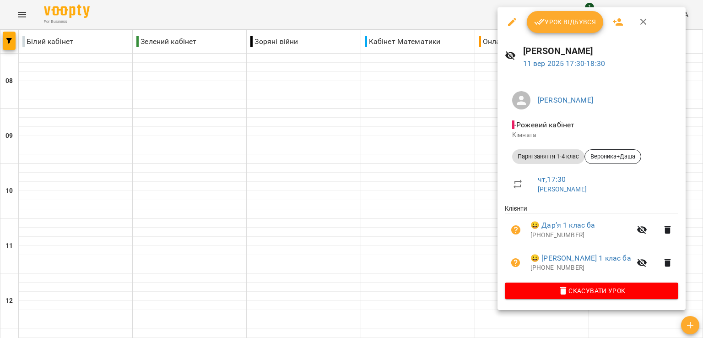
click at [557, 29] on button "Урок відбувся" at bounding box center [565, 22] width 77 height 22
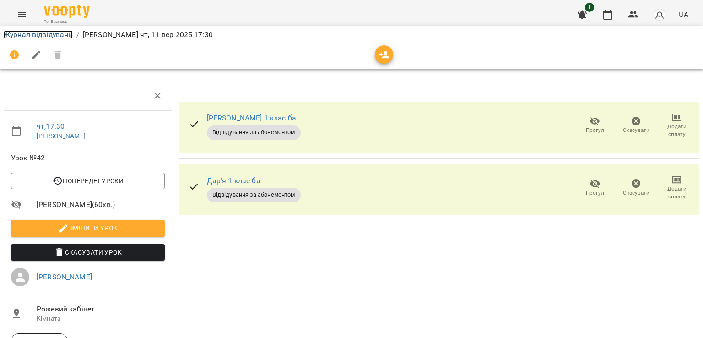
click at [68, 34] on link "Журнал відвідувань" at bounding box center [38, 34] width 69 height 9
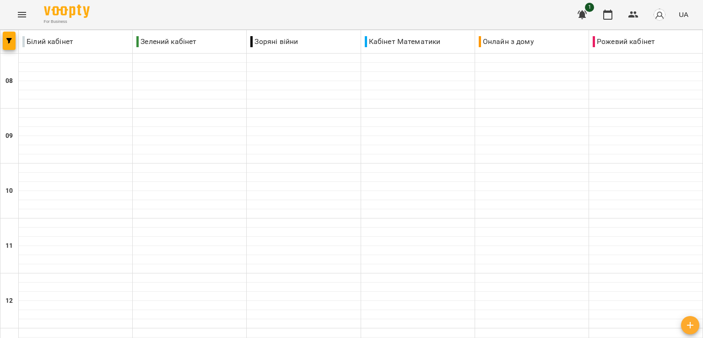
scroll to position [412, 0]
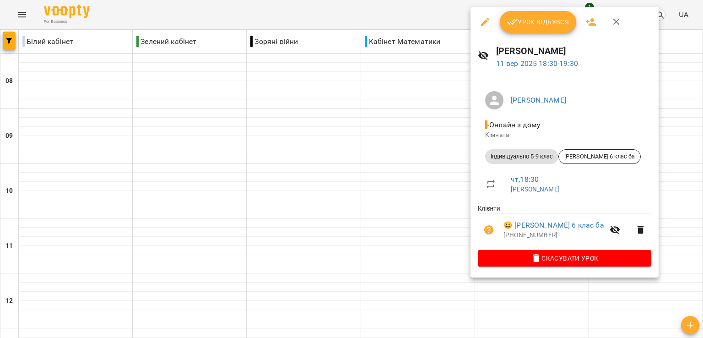
click at [526, 25] on span "Урок відбувся" at bounding box center [538, 21] width 62 height 11
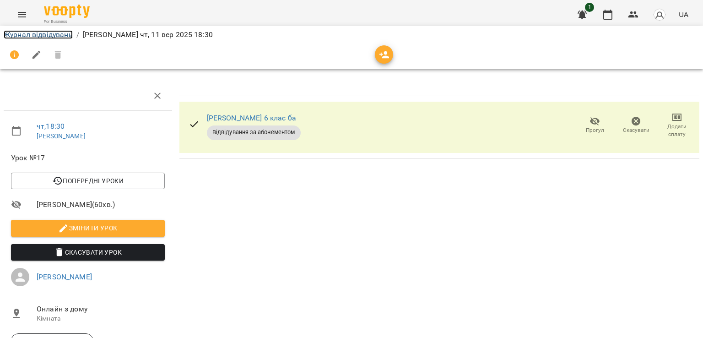
click at [60, 30] on link "Журнал відвідувань" at bounding box center [38, 34] width 69 height 9
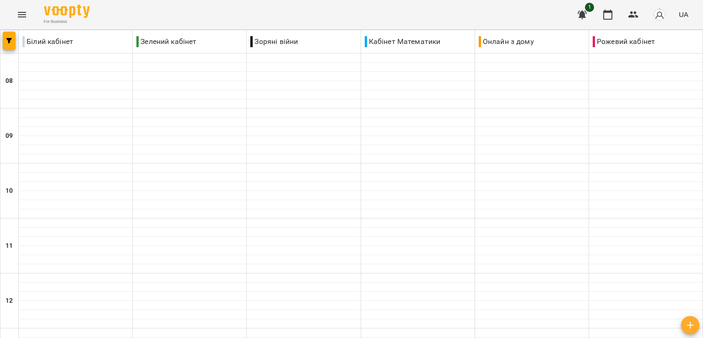
scroll to position [545, 0]
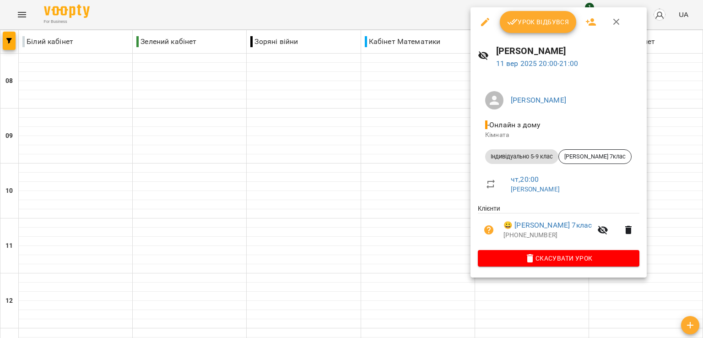
click at [515, 24] on icon "button" at bounding box center [512, 21] width 11 height 11
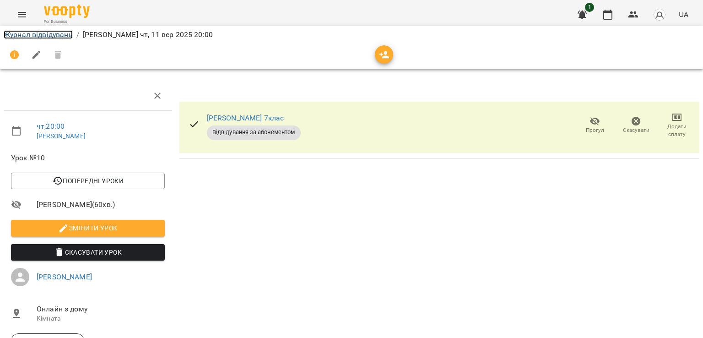
click at [59, 35] on link "Журнал відвідувань" at bounding box center [38, 34] width 69 height 9
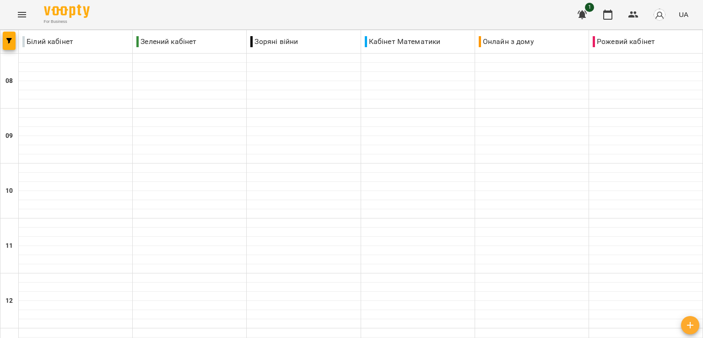
scroll to position [545, 0]
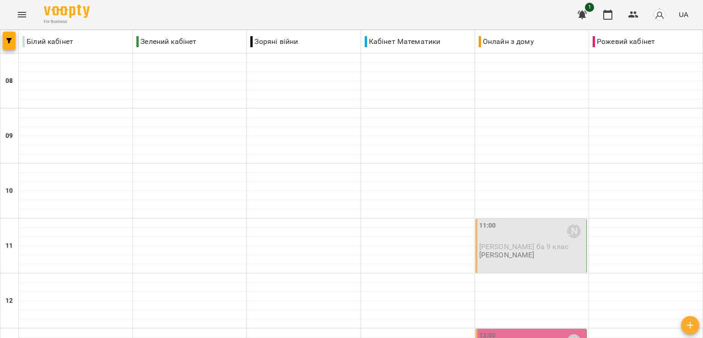
scroll to position [183, 0]
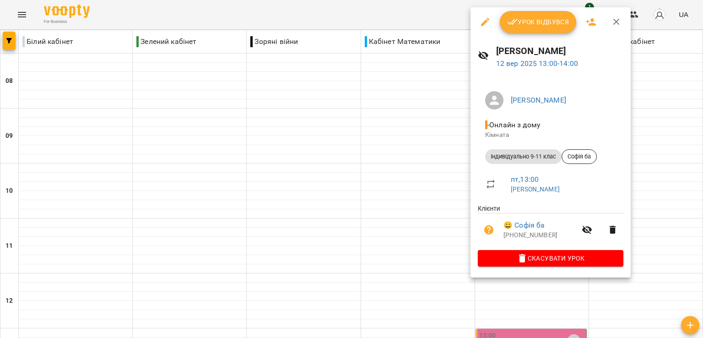
click at [520, 24] on span "Урок відбувся" at bounding box center [538, 21] width 62 height 11
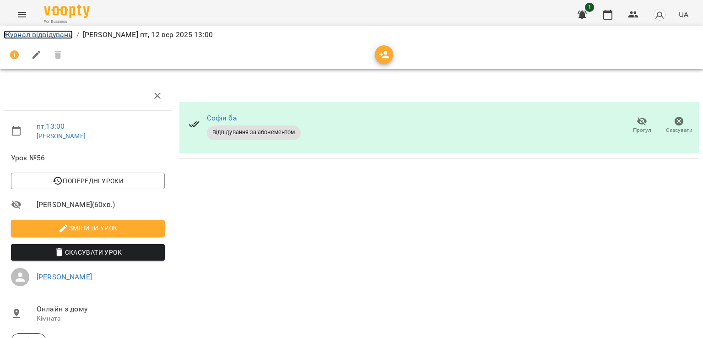
drag, startPoint x: 62, startPoint y: 37, endPoint x: 168, endPoint y: 49, distance: 107.3
click at [60, 37] on link "Журнал відвідувань" at bounding box center [38, 34] width 69 height 9
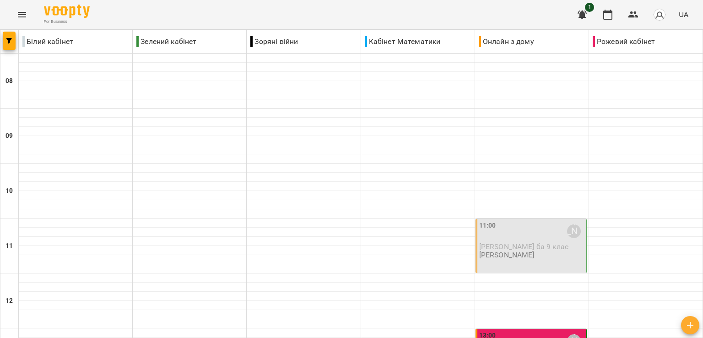
scroll to position [366, 0]
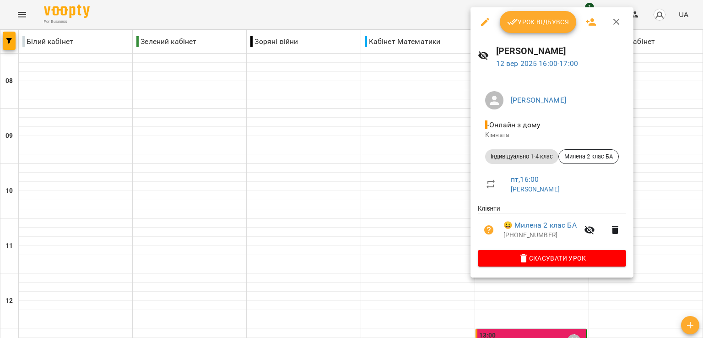
click at [531, 23] on span "Урок відбувся" at bounding box center [538, 21] width 62 height 11
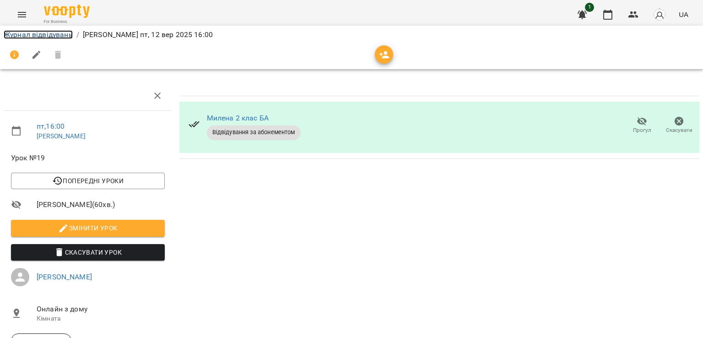
click at [53, 38] on link "Журнал відвідувань" at bounding box center [38, 34] width 69 height 9
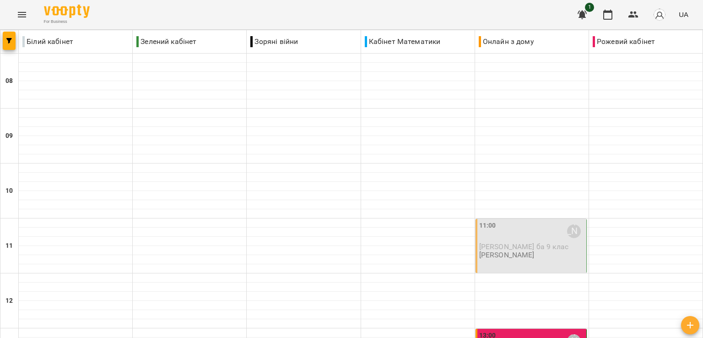
scroll to position [412, 0]
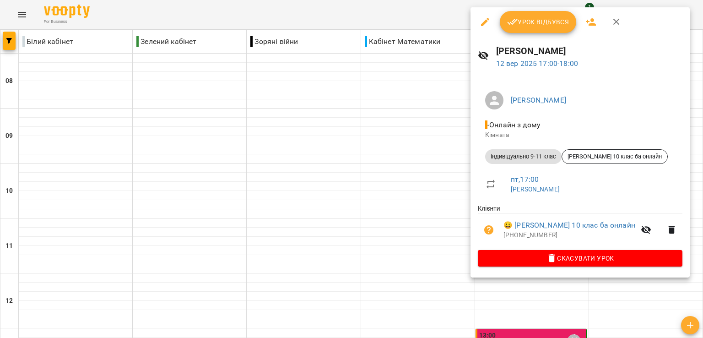
click at [512, 21] on icon "button" at bounding box center [512, 21] width 11 height 11
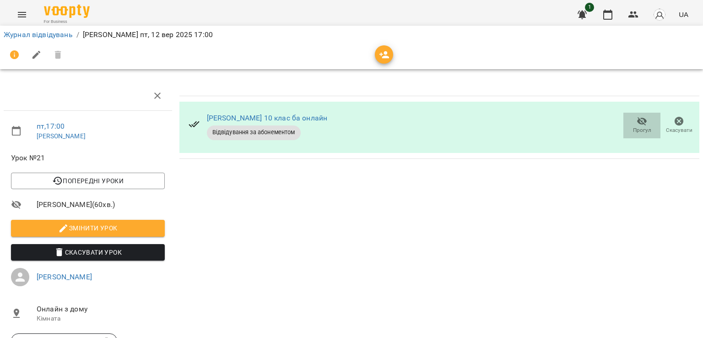
click at [637, 124] on icon "button" at bounding box center [642, 121] width 11 height 11
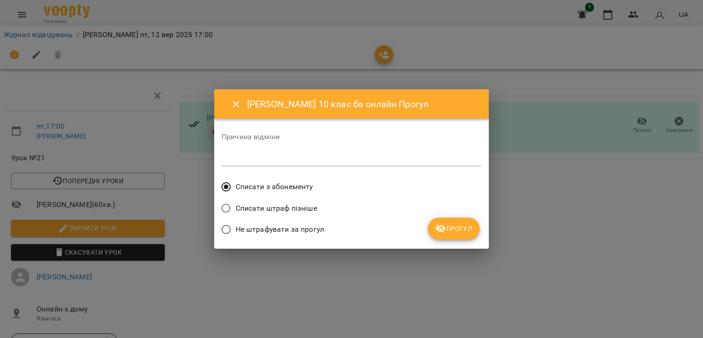
click at [304, 230] on span "Не штрафувати за прогул" at bounding box center [280, 229] width 88 height 11
click at [447, 234] on button "Прогул" at bounding box center [454, 228] width 52 height 22
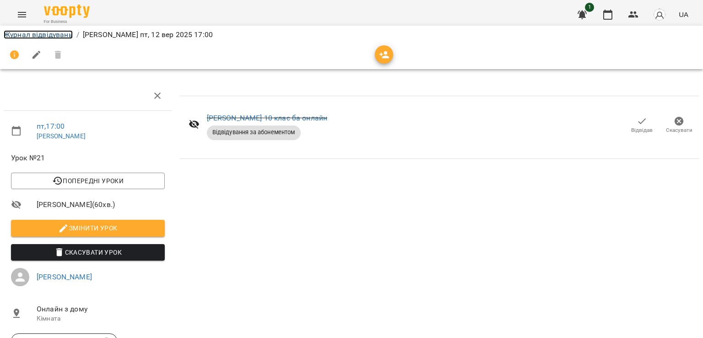
click at [31, 33] on link "Журнал відвідувань" at bounding box center [38, 34] width 69 height 9
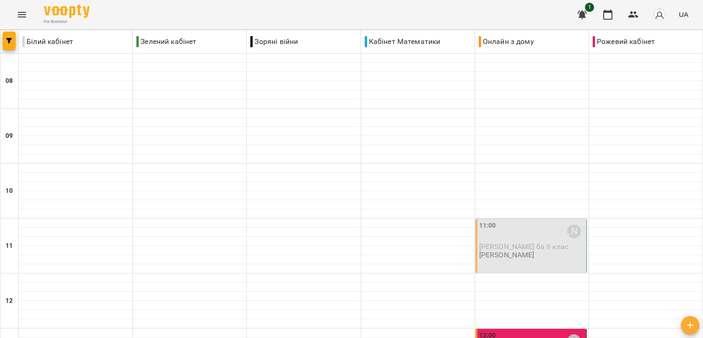
scroll to position [458, 0]
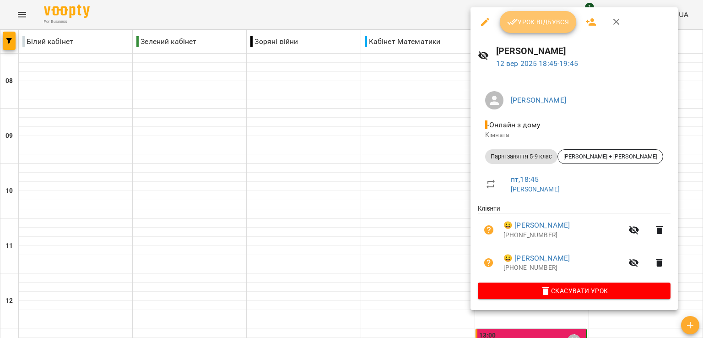
click at [543, 25] on span "Урок відбувся" at bounding box center [538, 21] width 62 height 11
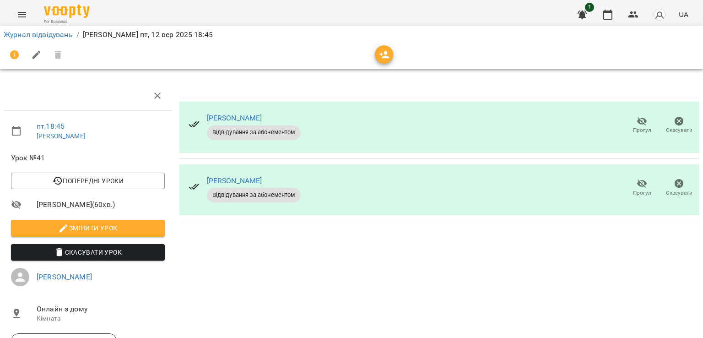
click at [81, 32] on ol "Журнал відвідувань / [PERSON_NAME] пт, 12 вер 2025 18:45" at bounding box center [352, 34] width 696 height 11
click at [62, 36] on link "Журнал відвідувань" at bounding box center [38, 34] width 69 height 9
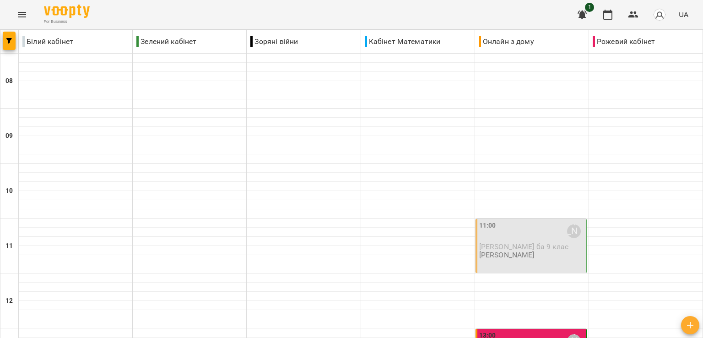
scroll to position [545, 0]
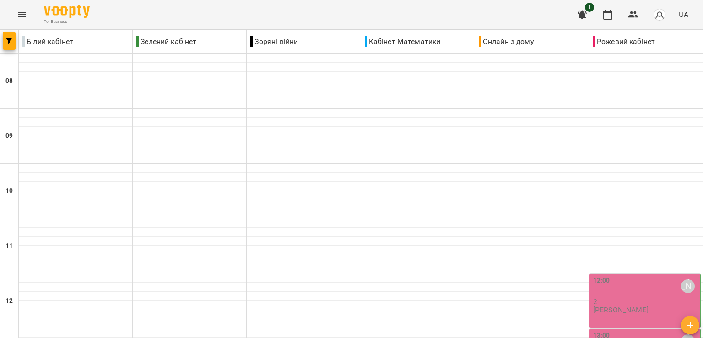
scroll to position [183, 0]
click at [635, 306] on p "[PERSON_NAME]" at bounding box center [620, 310] width 55 height 8
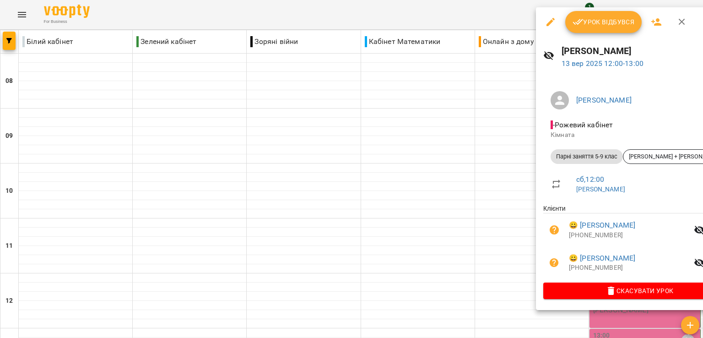
click at [593, 18] on span "Урок відбувся" at bounding box center [603, 21] width 62 height 11
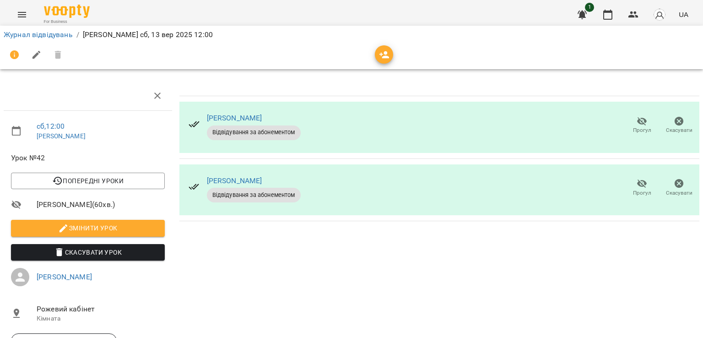
click at [73, 38] on ol "Журнал відвідувань / [PERSON_NAME] сб, 13 вер 2025 12:00" at bounding box center [352, 34] width 696 height 11
click at [64, 36] on link "Журнал відвідувань" at bounding box center [38, 34] width 69 height 9
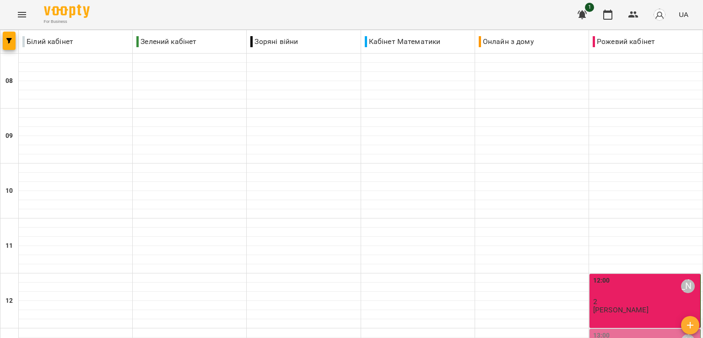
scroll to position [183, 0]
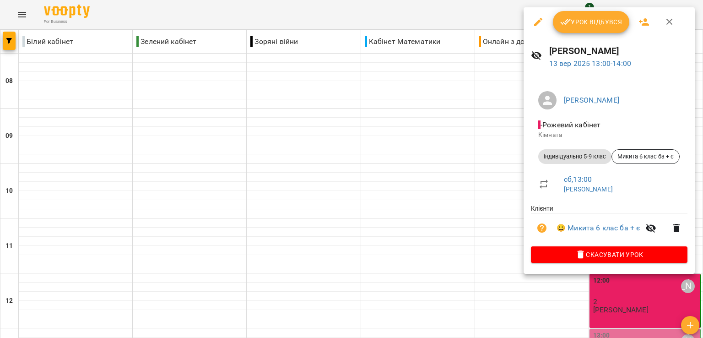
click at [591, 26] on span "Урок відбувся" at bounding box center [591, 21] width 62 height 11
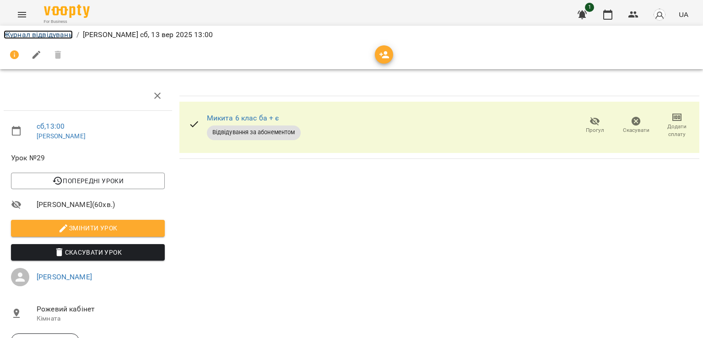
click at [64, 37] on link "Журнал відвідувань" at bounding box center [38, 34] width 69 height 9
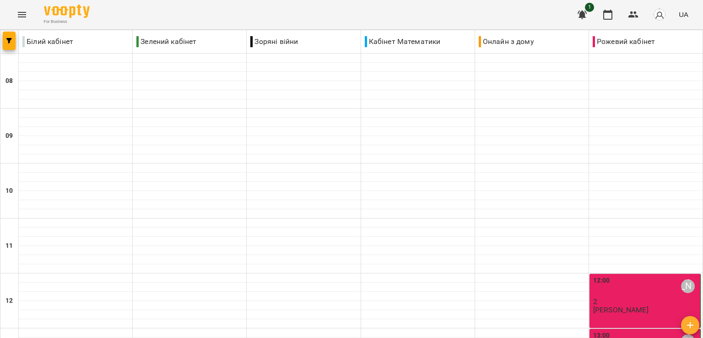
scroll to position [320, 0]
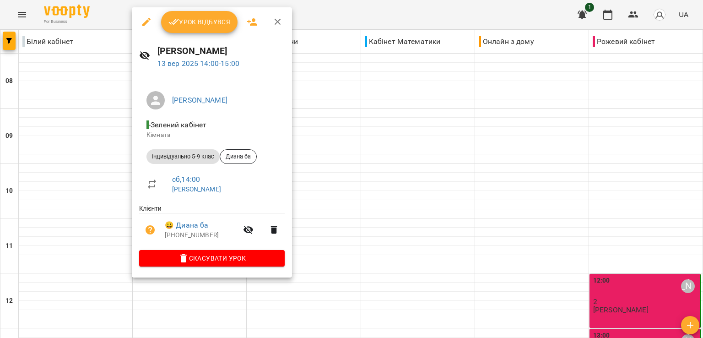
click at [205, 32] on button "Урок відбувся" at bounding box center [199, 22] width 77 height 22
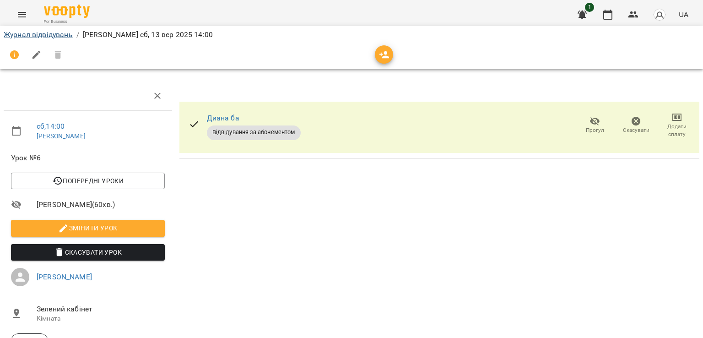
click at [30, 30] on li "Журнал відвідувань" at bounding box center [38, 34] width 69 height 11
click at [51, 37] on link "Журнал відвідувань" at bounding box center [38, 34] width 69 height 9
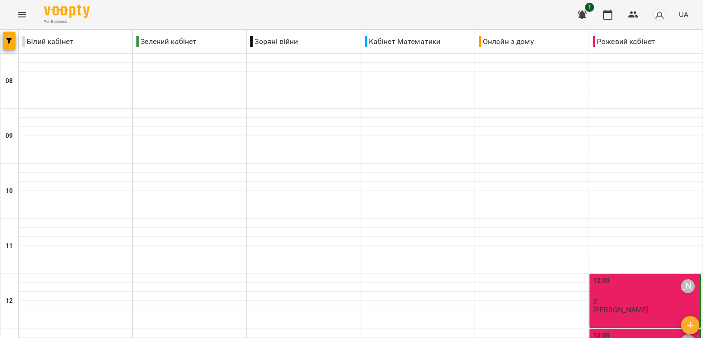
scroll to position [458, 0]
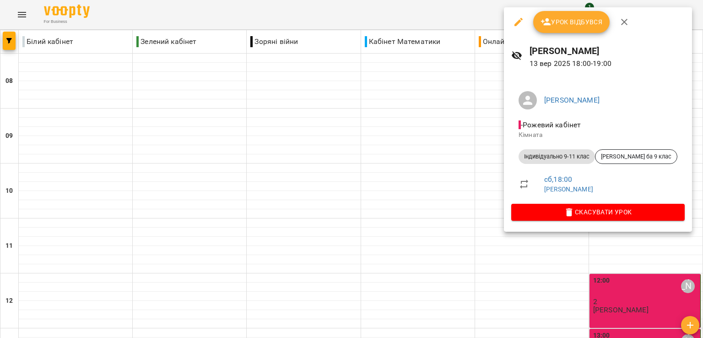
click at [635, 251] on div at bounding box center [351, 169] width 703 height 338
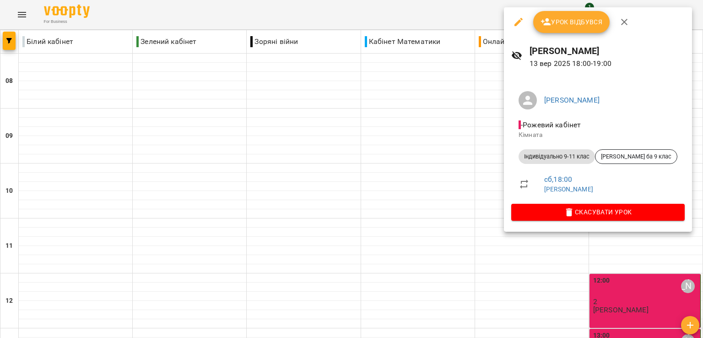
click at [551, 30] on button "Урок відбувся" at bounding box center [571, 22] width 77 height 22
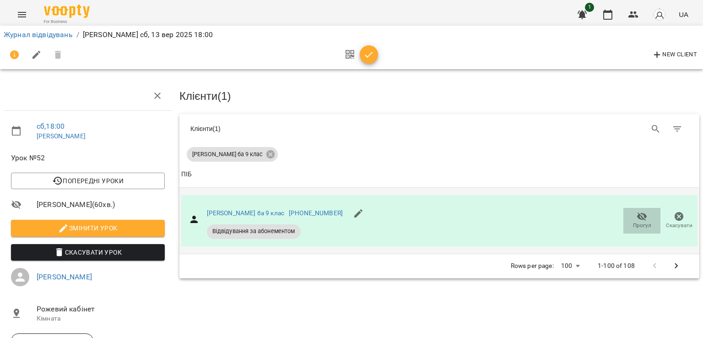
click at [637, 219] on icon "button" at bounding box center [642, 216] width 11 height 11
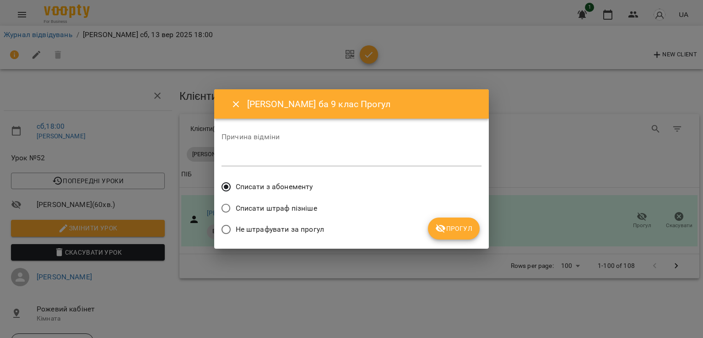
click at [291, 227] on span "Не штрафувати за прогул" at bounding box center [280, 229] width 88 height 11
click at [444, 232] on icon "submit" at bounding box center [441, 228] width 10 height 9
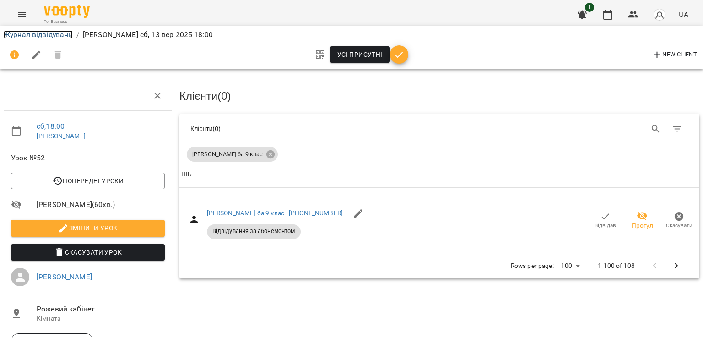
click at [30, 37] on link "Журнал відвідувань" at bounding box center [38, 34] width 69 height 9
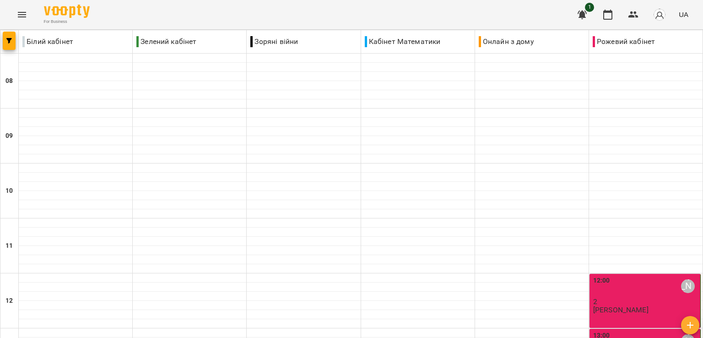
scroll to position [458, 0]
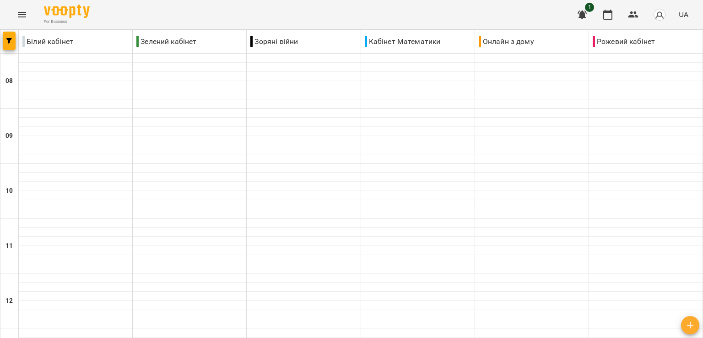
scroll to position [412, 0]
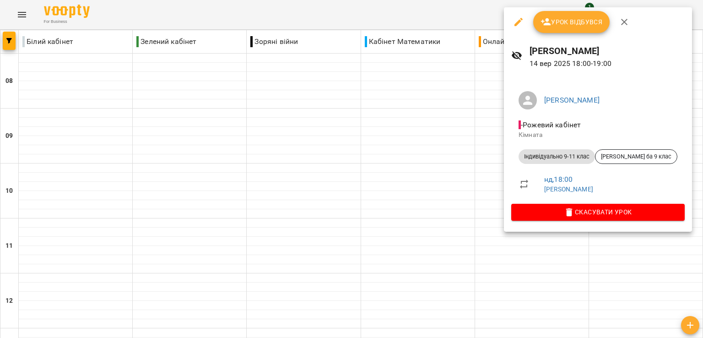
click at [549, 27] on icon "button" at bounding box center [545, 21] width 11 height 11
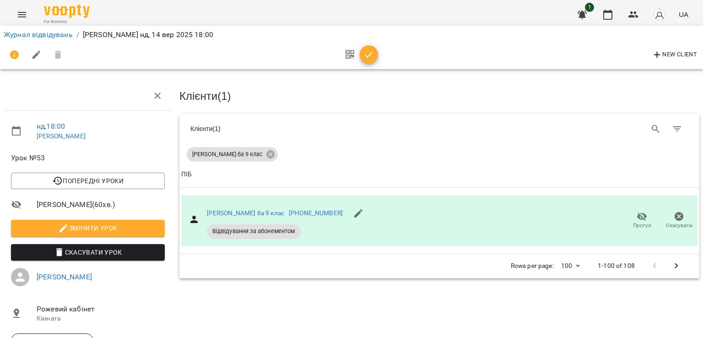
click at [368, 55] on icon "button" at bounding box center [369, 55] width 8 height 6
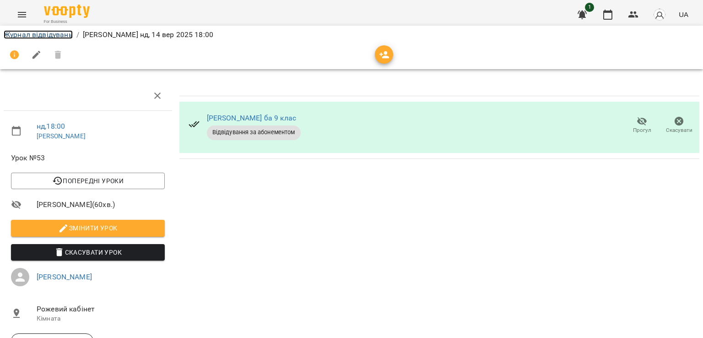
click at [70, 33] on link "Журнал відвідувань" at bounding box center [38, 34] width 69 height 9
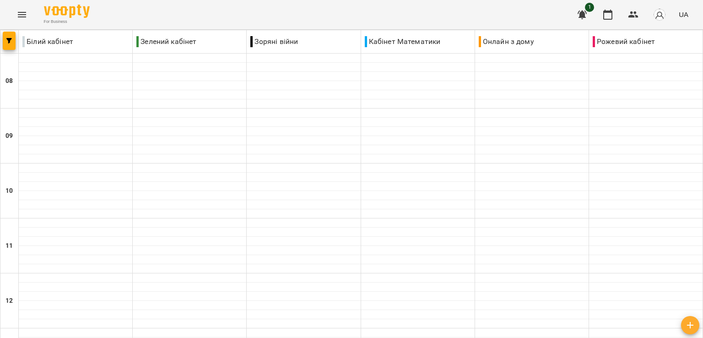
click at [15, 20] on button "Menu" at bounding box center [22, 15] width 22 height 22
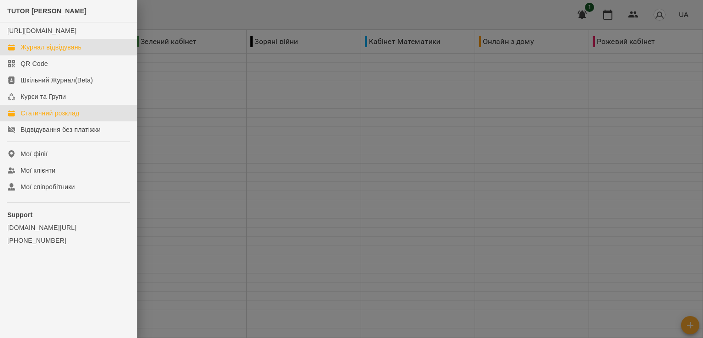
click at [55, 118] on div "Статичний розклад" at bounding box center [50, 112] width 59 height 9
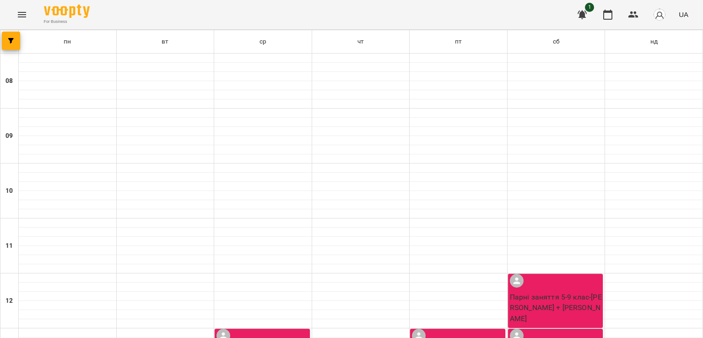
scroll to position [275, 0]
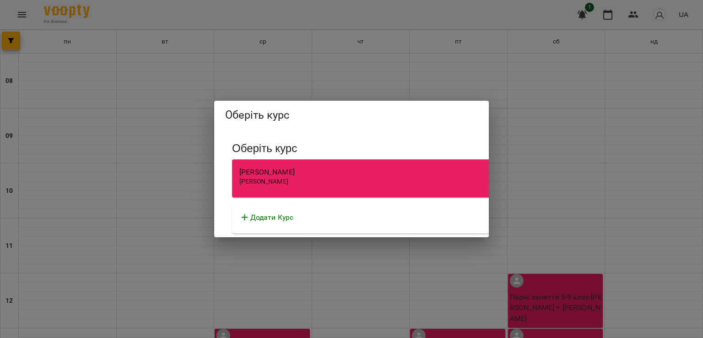
click at [245, 177] on div "[PERSON_NAME]" at bounding box center [492, 181] width 507 height 9
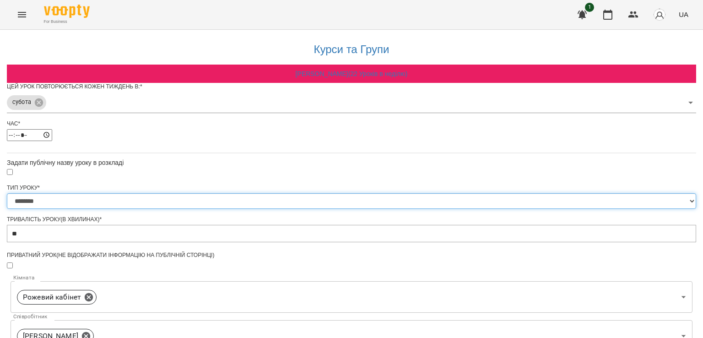
drag, startPoint x: 285, startPoint y: 225, endPoint x: 290, endPoint y: 214, distance: 12.3
click at [285, 209] on select "**********" at bounding box center [351, 201] width 689 height 16
select select "**********"
click at [238, 209] on select "**********" at bounding box center [351, 201] width 689 height 16
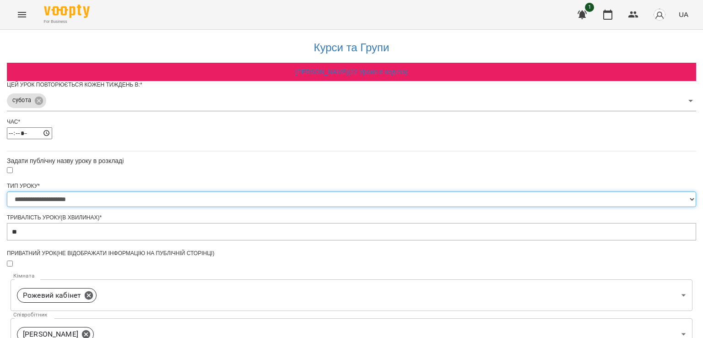
scroll to position [183, 0]
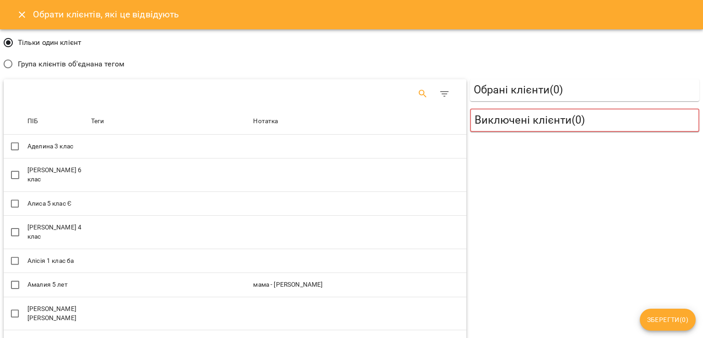
click at [417, 93] on icon "Search" at bounding box center [422, 93] width 11 height 11
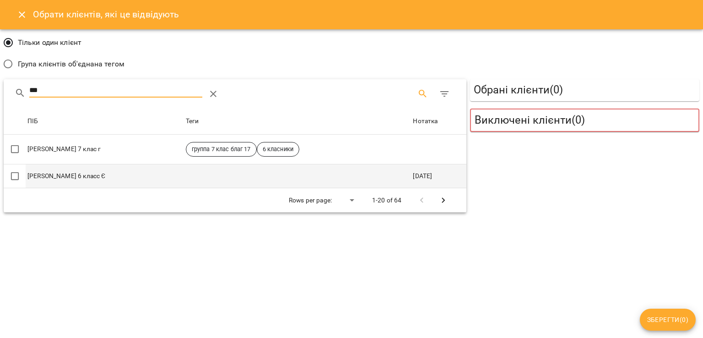
type input "***"
click at [275, 175] on td at bounding box center [297, 176] width 227 height 24
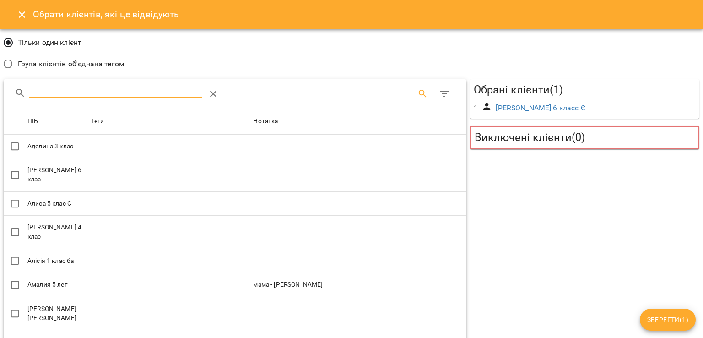
click at [81, 88] on input "Search" at bounding box center [115, 90] width 173 height 15
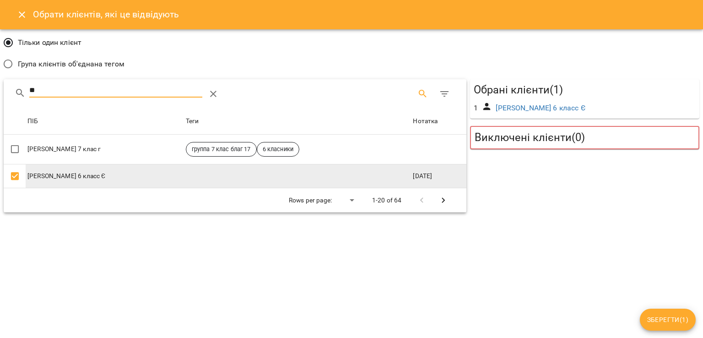
type input "**"
click at [497, 259] on div "Обрати клієнтів, які це відвідують Тільки один клієнт Група клієнтів об'єднана …" at bounding box center [351, 169] width 703 height 338
click at [681, 317] on span "Зберегти ( 1 )" at bounding box center [667, 319] width 41 height 11
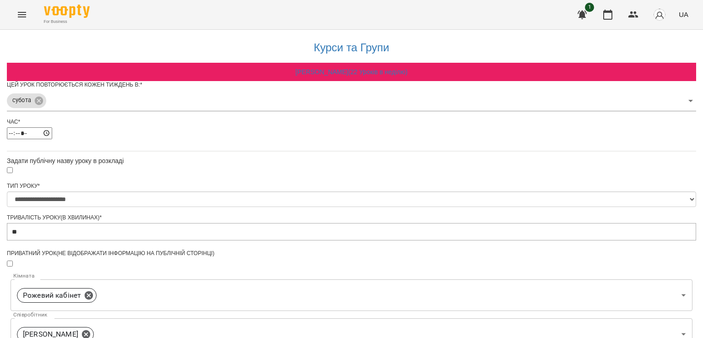
scroll to position [296, 0]
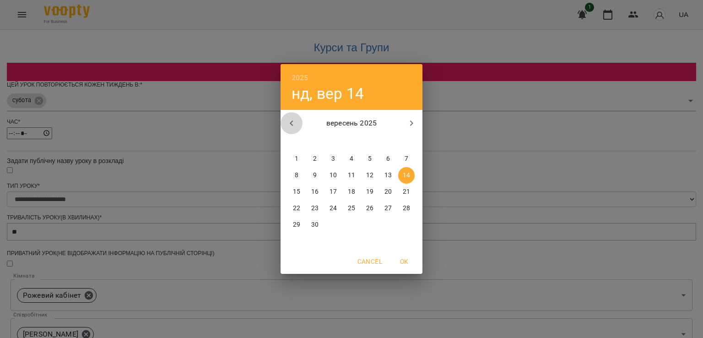
click at [288, 118] on icon "button" at bounding box center [291, 123] width 11 height 11
click at [410, 224] on span "31" at bounding box center [406, 224] width 16 height 9
type input "**********"
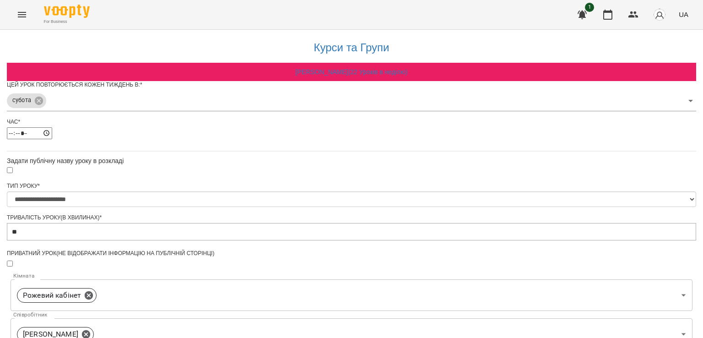
scroll to position [138, 0]
click at [93, 291] on icon at bounding box center [89, 295] width 8 height 8
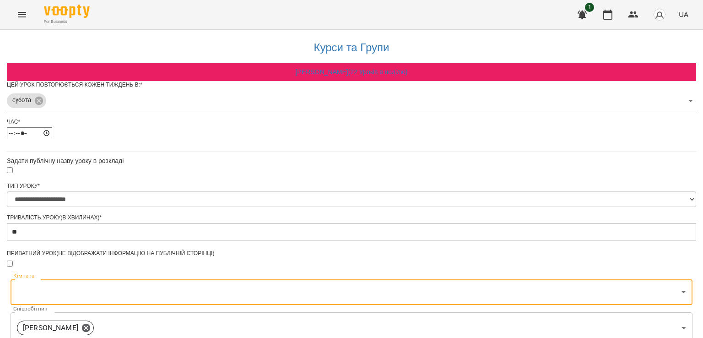
click at [317, 182] on body "**********" at bounding box center [351, 294] width 703 height 588
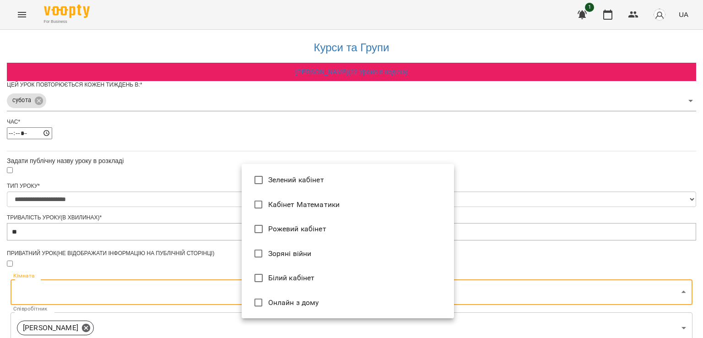
click at [294, 233] on li "Рожевий кабінет" at bounding box center [348, 228] width 212 height 25
type input "**********"
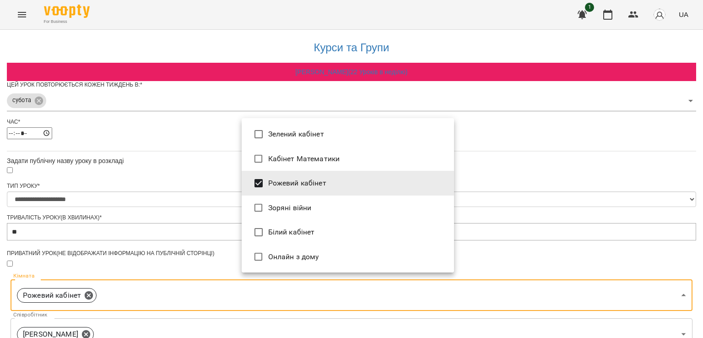
click at [537, 254] on div at bounding box center [351, 169] width 703 height 338
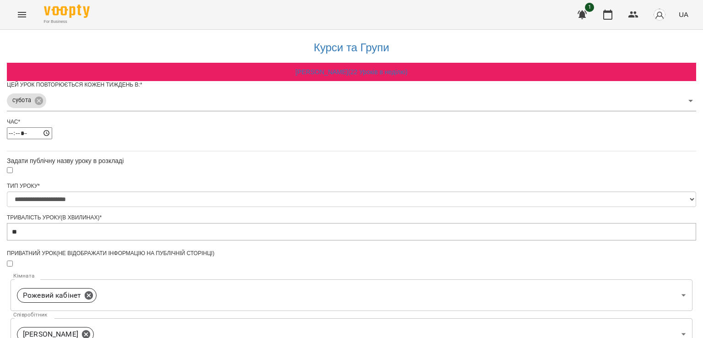
click at [503, 255] on div "**********" at bounding box center [351, 311] width 689 height 567
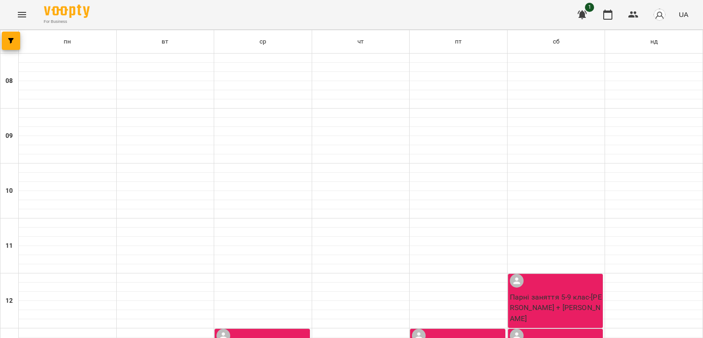
click at [26, 17] on icon "Menu" at bounding box center [21, 14] width 11 height 11
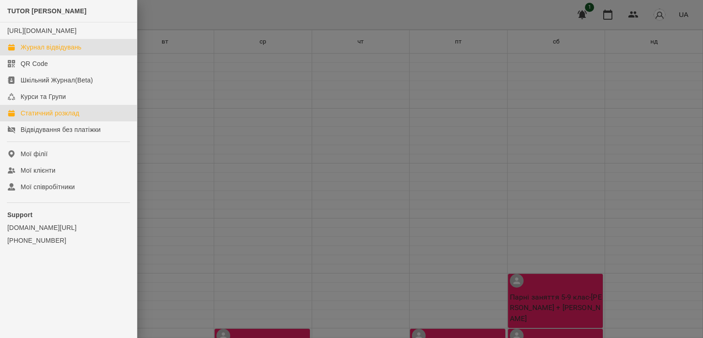
click at [70, 55] on link "Журнал відвідувань" at bounding box center [68, 47] width 137 height 16
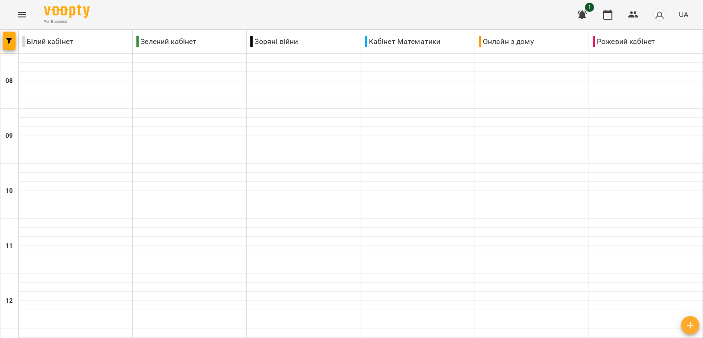
scroll to position [545, 0]
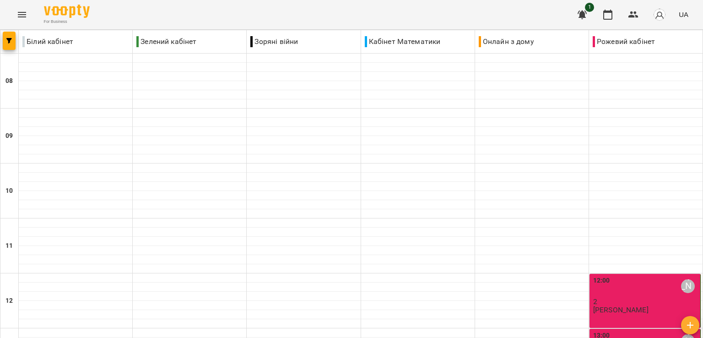
scroll to position [275, 0]
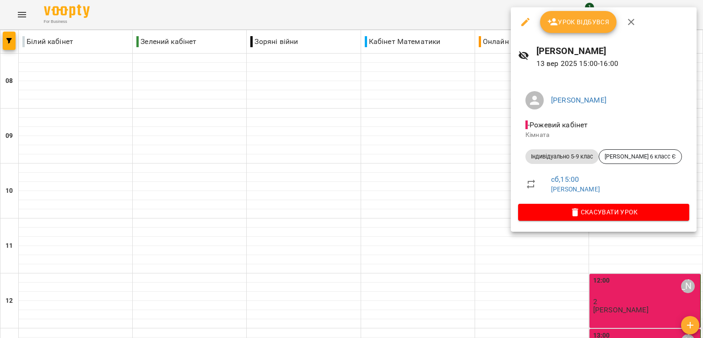
click at [562, 32] on button "Урок відбувся" at bounding box center [578, 22] width 77 height 22
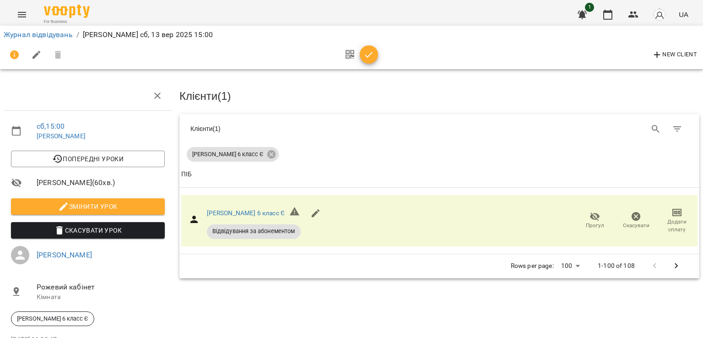
click at [365, 55] on icon "button" at bounding box center [369, 55] width 8 height 6
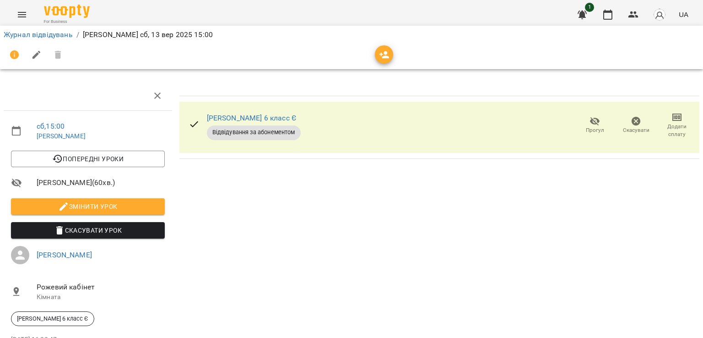
click at [27, 11] on button "Menu" at bounding box center [22, 15] width 22 height 22
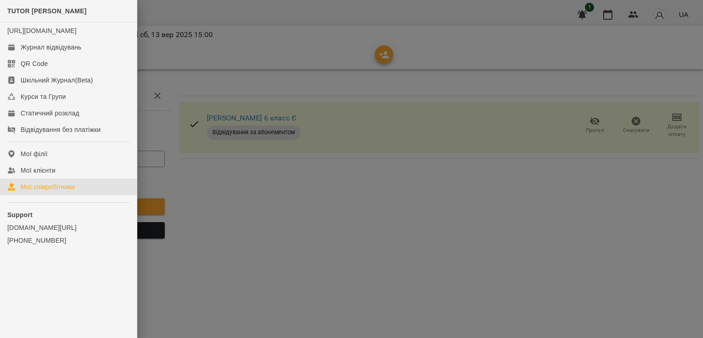
click at [58, 191] on div "Мої співробітники" at bounding box center [48, 186] width 54 height 9
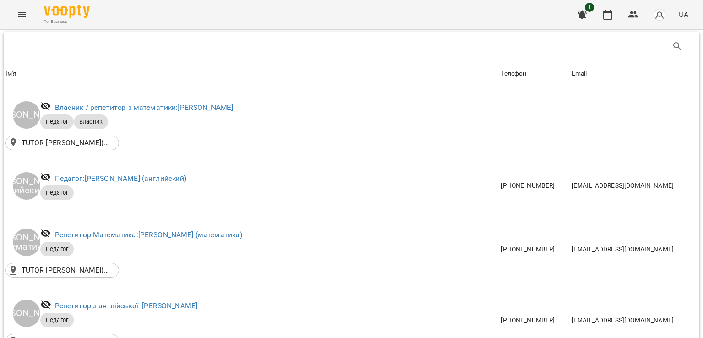
scroll to position [183, 0]
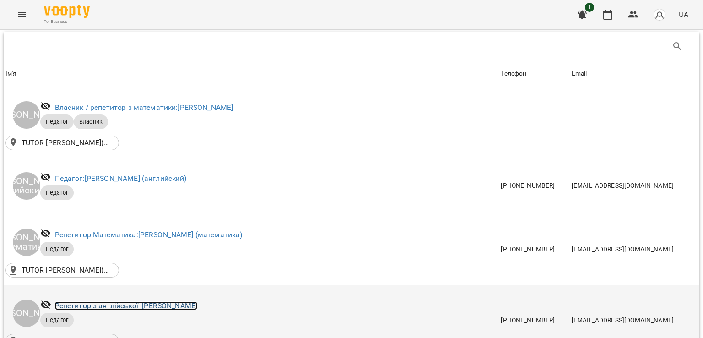
click at [163, 301] on link "Репетитор з англійської : [PERSON_NAME]" at bounding box center [126, 305] width 143 height 9
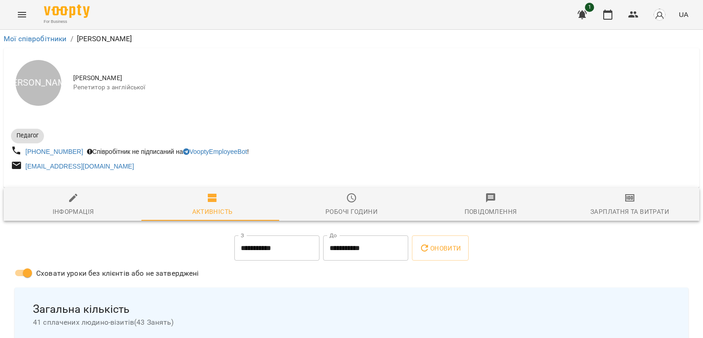
click at [624, 196] on icon "button" at bounding box center [629, 197] width 11 height 11
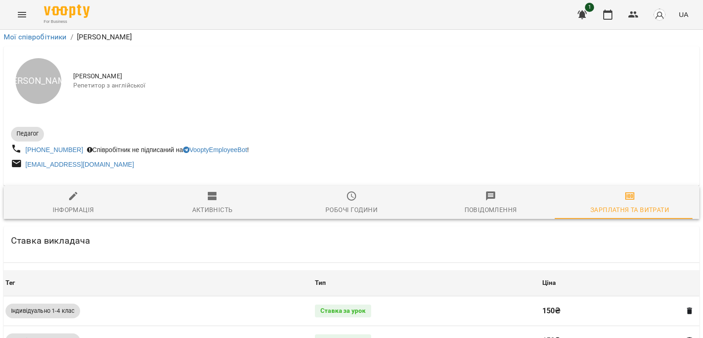
scroll to position [412, 0]
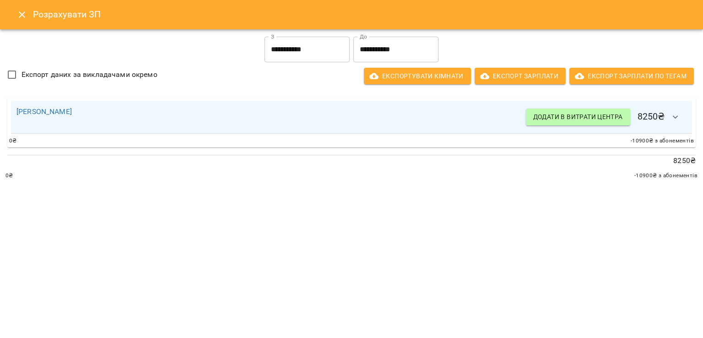
click at [318, 58] on input "**********" at bounding box center [307, 50] width 85 height 26
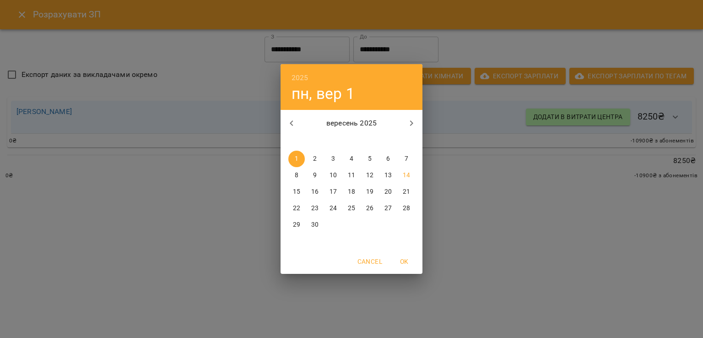
click at [296, 173] on p "8" at bounding box center [297, 175] width 4 height 9
type input "**********"
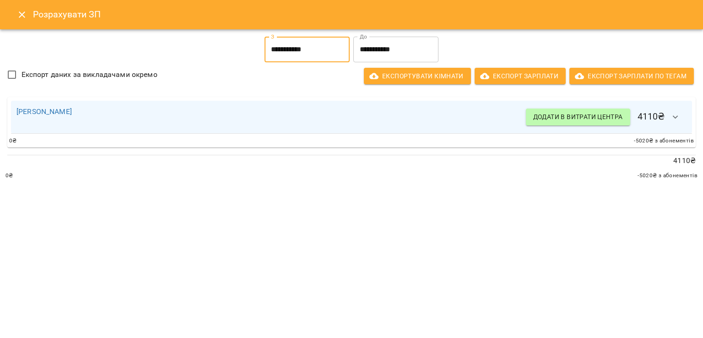
click at [16, 19] on icon "Close" at bounding box center [21, 14] width 11 height 11
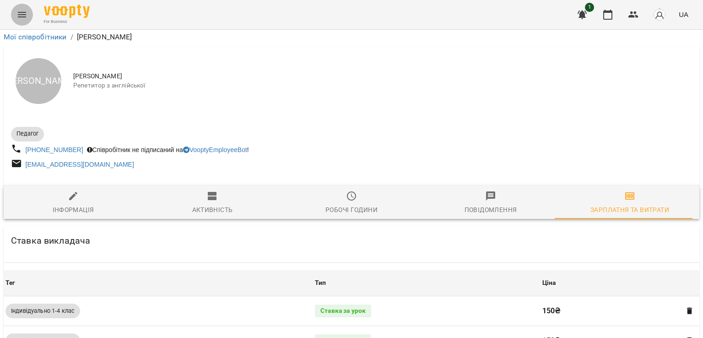
click at [17, 11] on icon "Menu" at bounding box center [21, 14] width 11 height 11
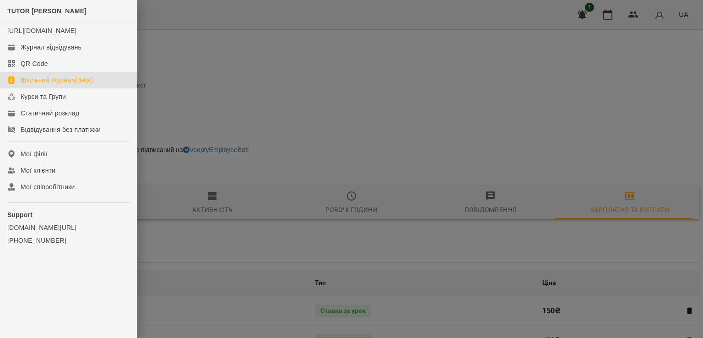
click at [59, 81] on link "Шкільний Журнал(Beta)" at bounding box center [68, 80] width 137 height 16
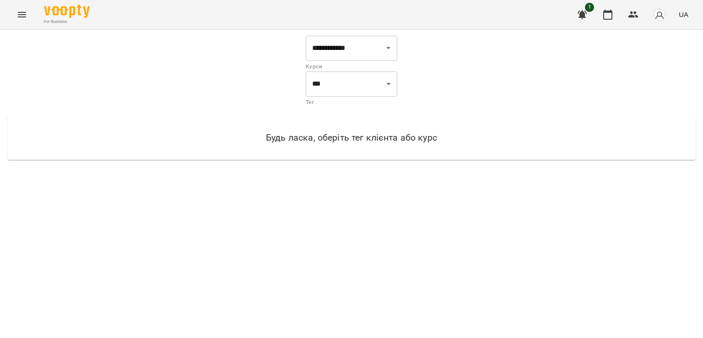
click at [9, 11] on div "For Business 1 UA" at bounding box center [351, 14] width 703 height 29
click at [22, 13] on icon "Menu" at bounding box center [21, 14] width 11 height 11
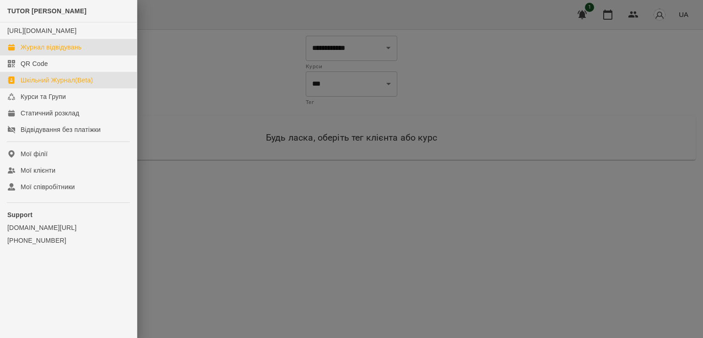
click at [78, 52] on div "Журнал відвідувань" at bounding box center [51, 47] width 61 height 9
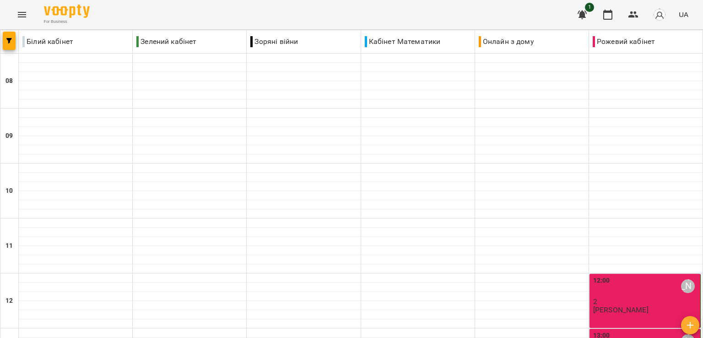
scroll to position [366, 0]
